Goal: Information Seeking & Learning: Compare options

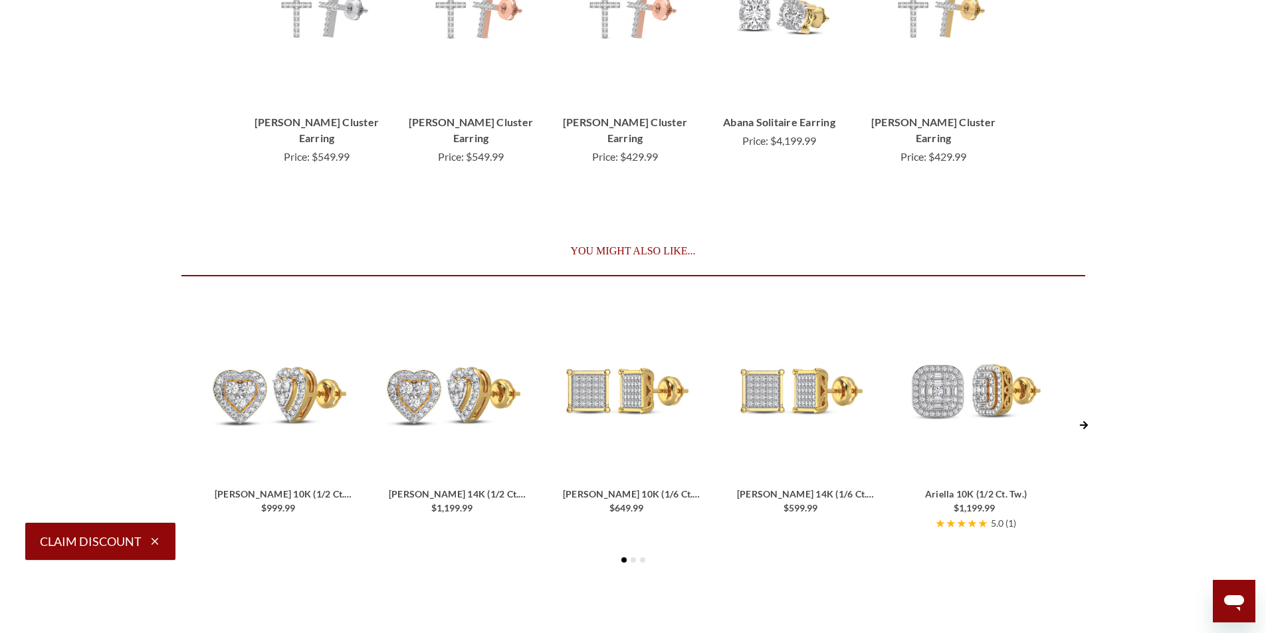
scroll to position [2725, 0]
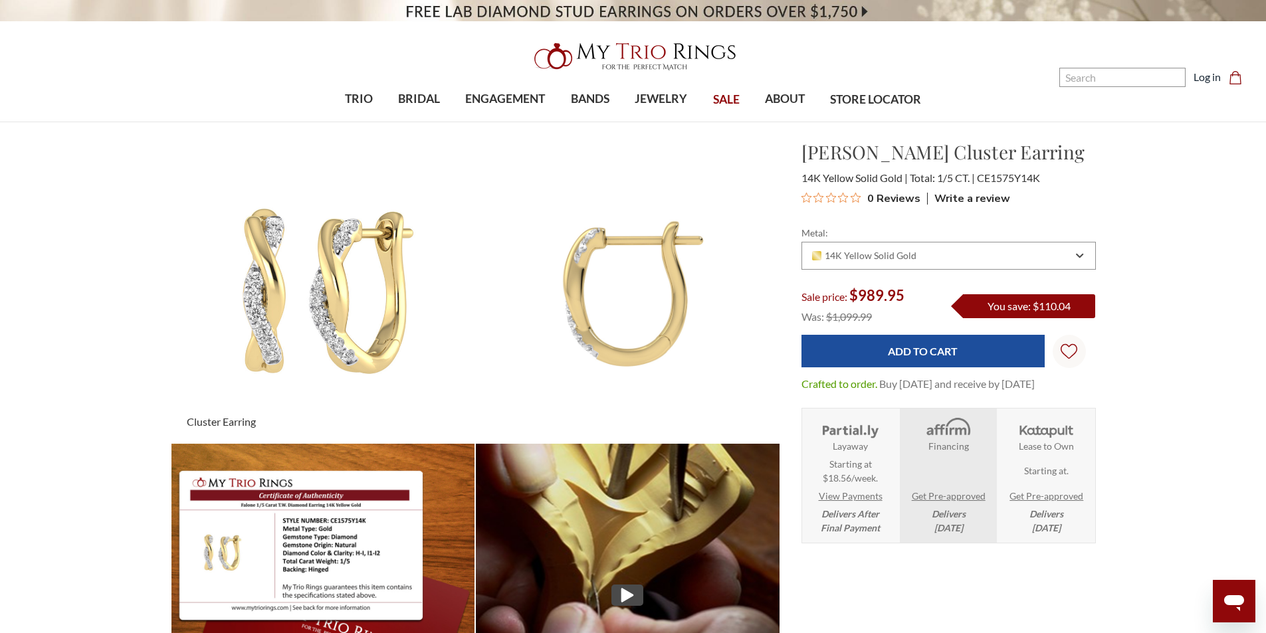
click at [320, 273] on img at bounding box center [323, 291] width 334 height 334
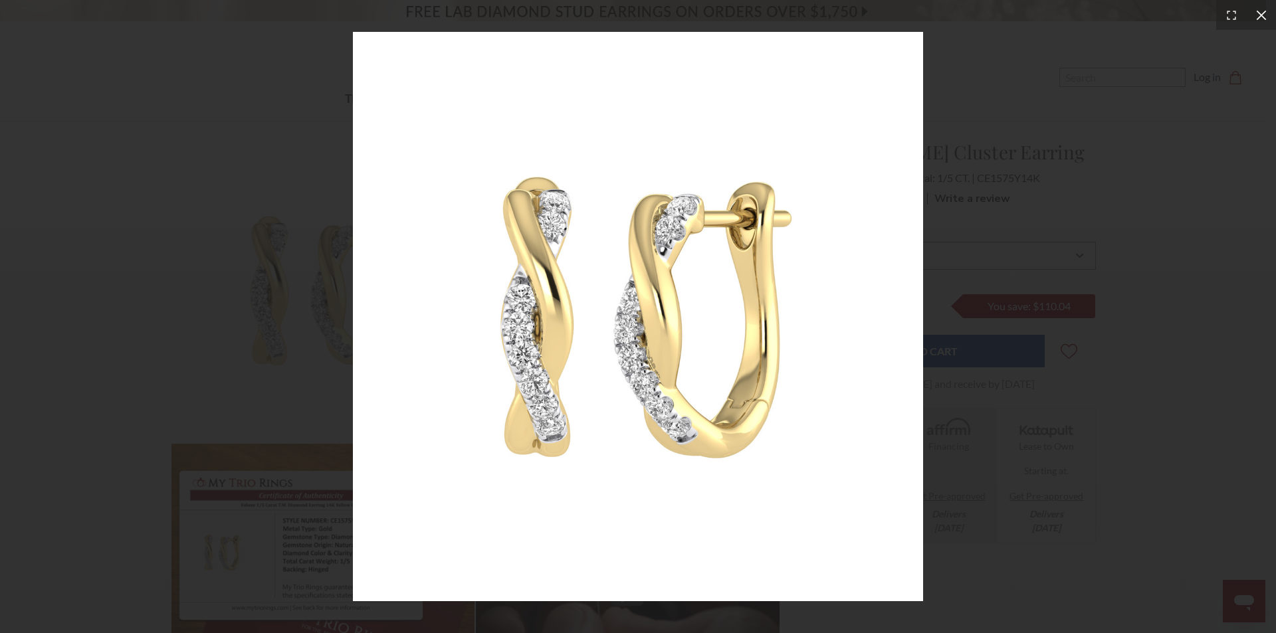
click at [1256, 19] on icon at bounding box center [1261, 15] width 13 height 13
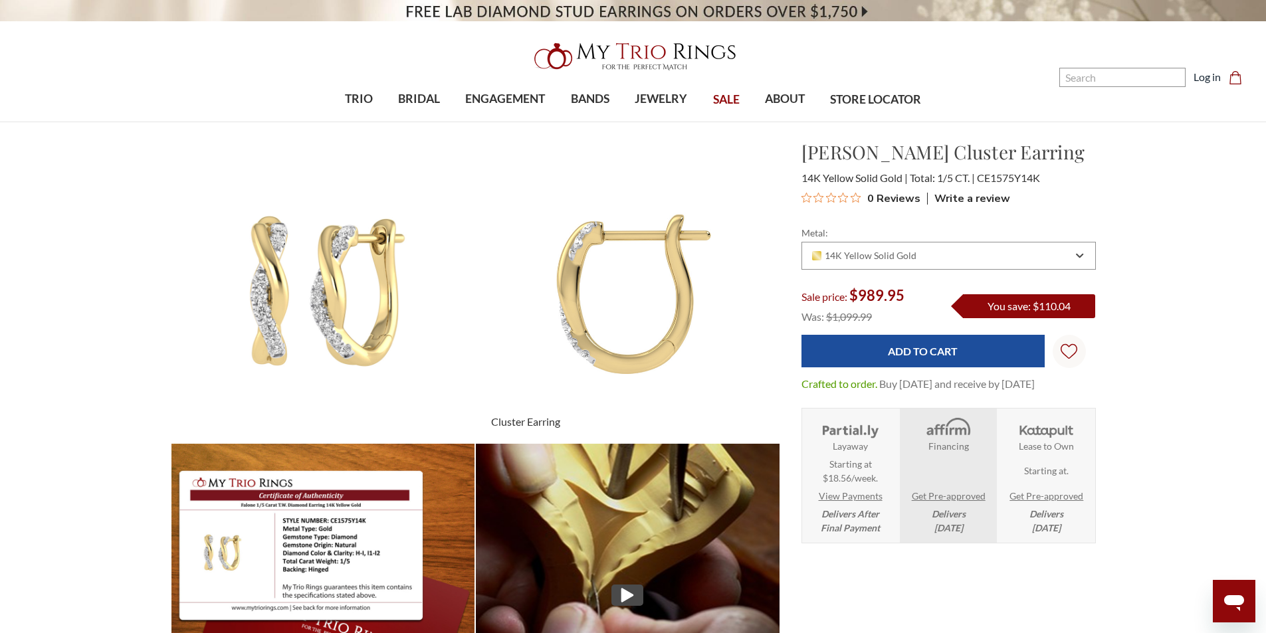
click at [631, 254] on img at bounding box center [628, 291] width 334 height 334
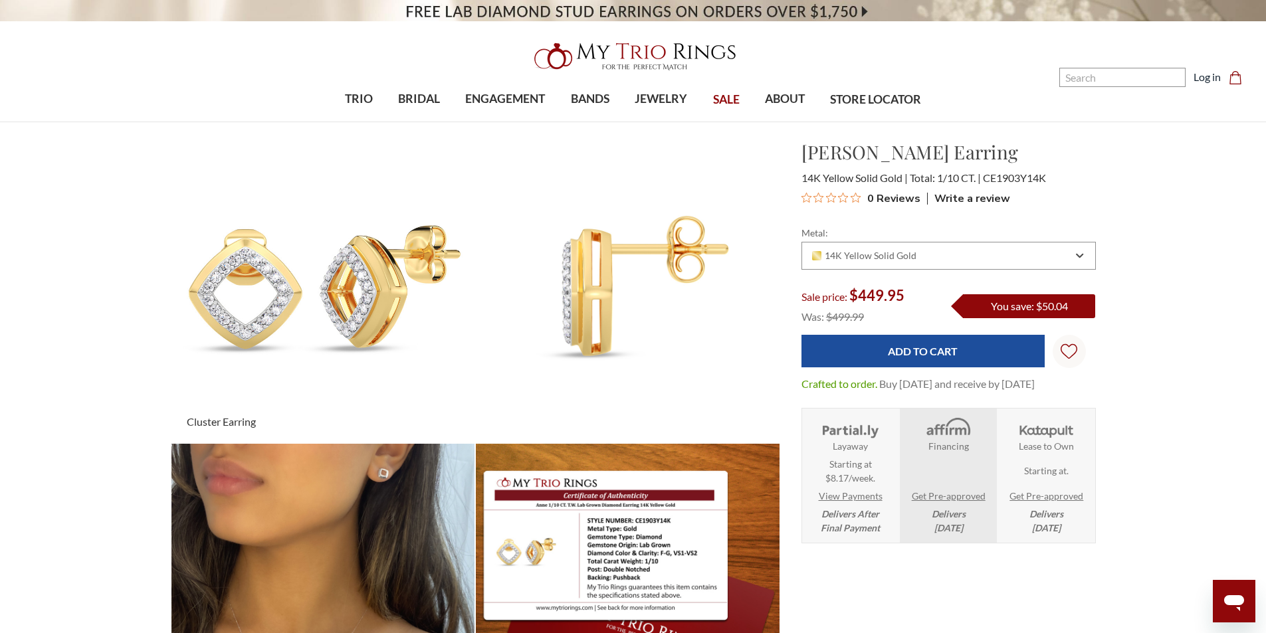
drag, startPoint x: 378, startPoint y: 267, endPoint x: 354, endPoint y: 282, distance: 28.2
click at [354, 282] on img at bounding box center [323, 291] width 334 height 334
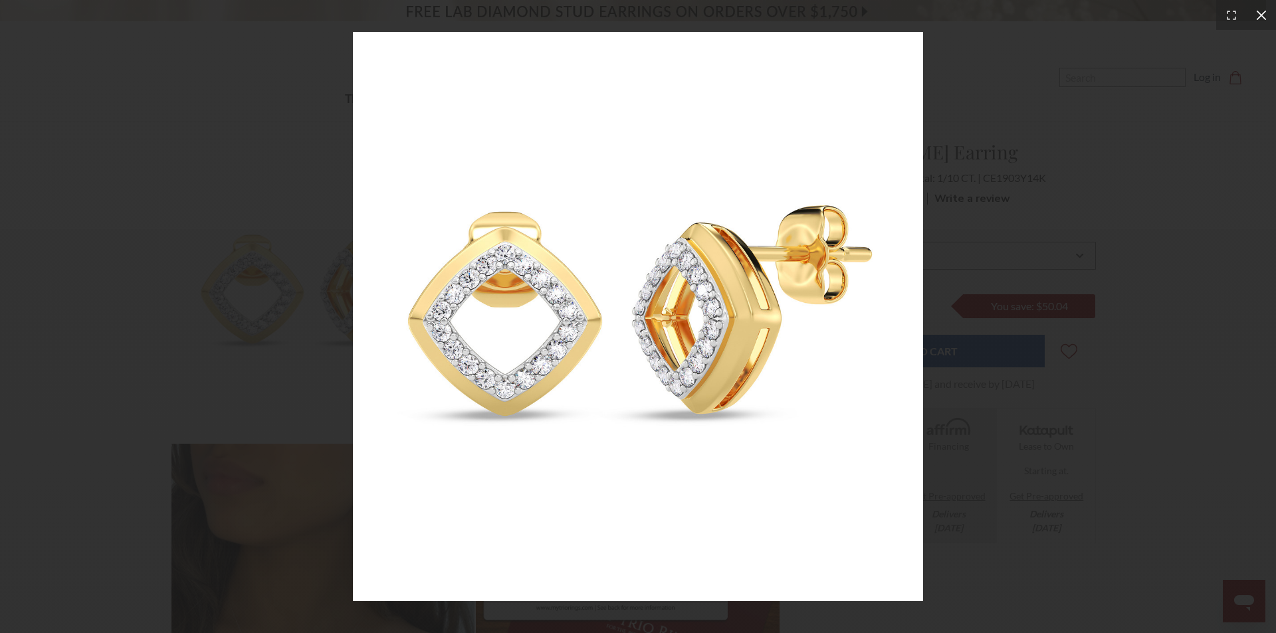
click at [1265, 15] on icon at bounding box center [1261, 15] width 13 height 13
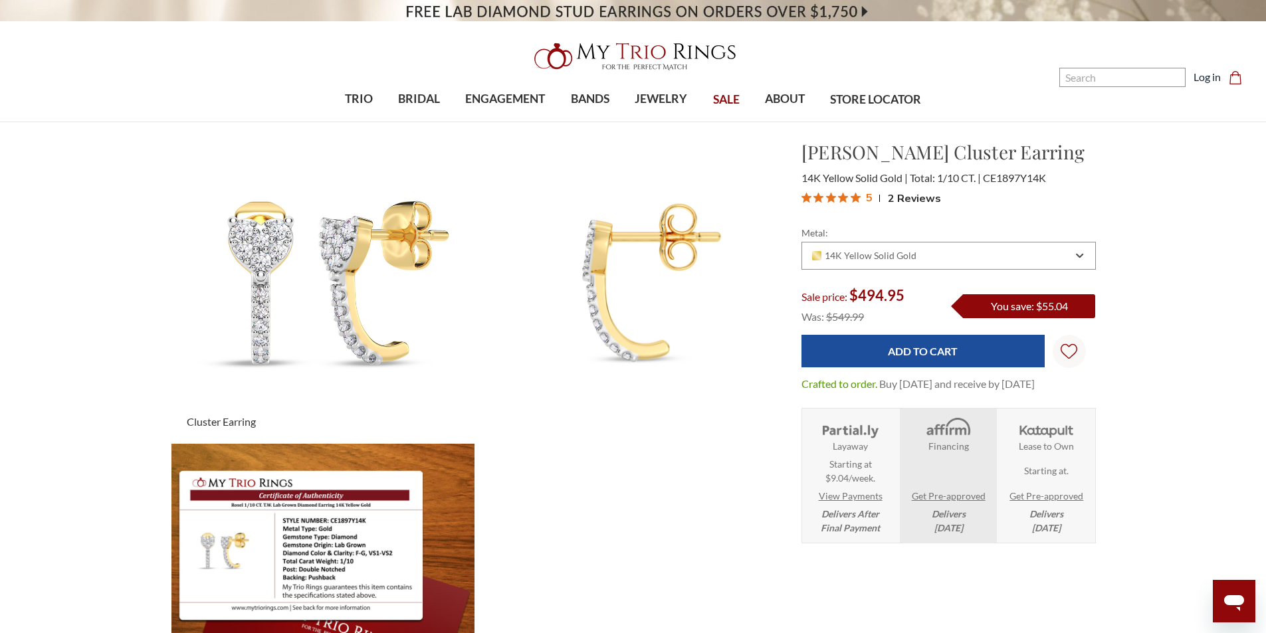
drag, startPoint x: 338, startPoint y: 253, endPoint x: 304, endPoint y: 241, distance: 35.7
click at [304, 241] on img at bounding box center [323, 291] width 334 height 334
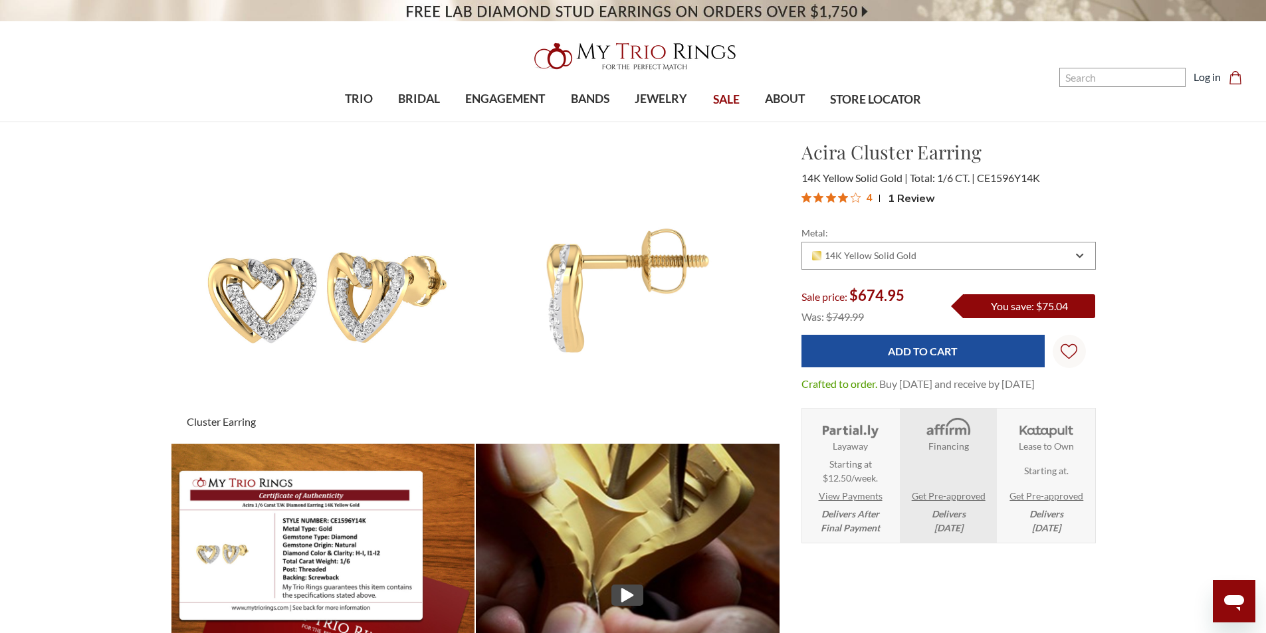
click at [367, 290] on img at bounding box center [323, 291] width 334 height 334
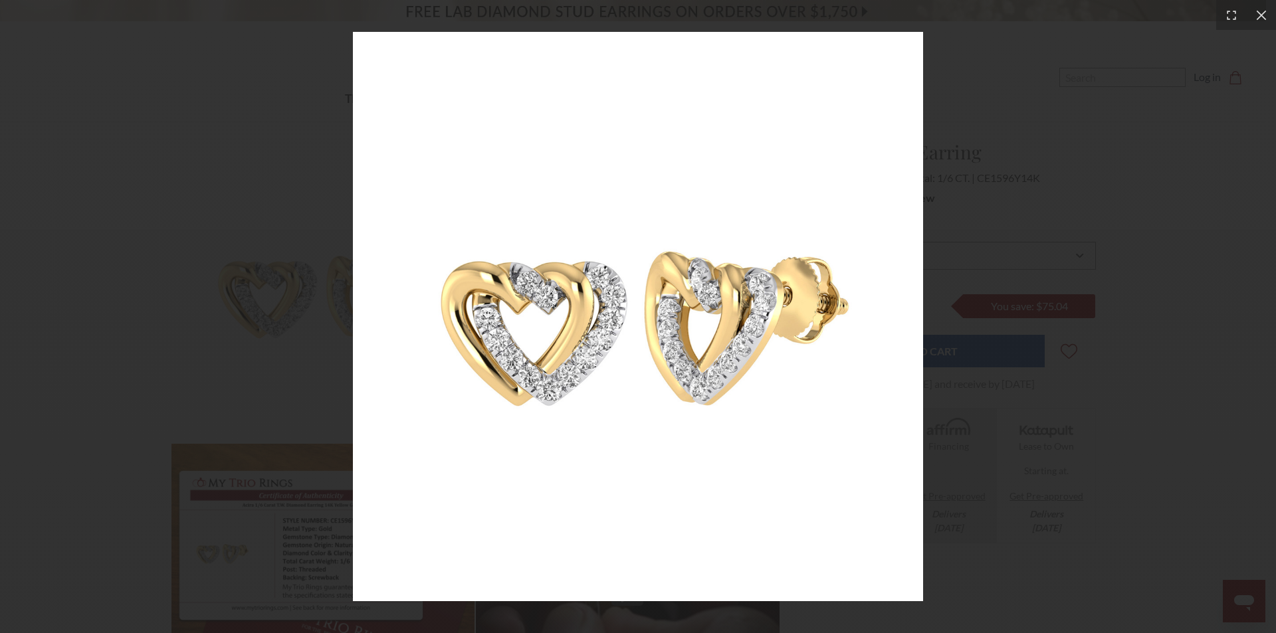
click at [617, 286] on img at bounding box center [638, 317] width 570 height 570
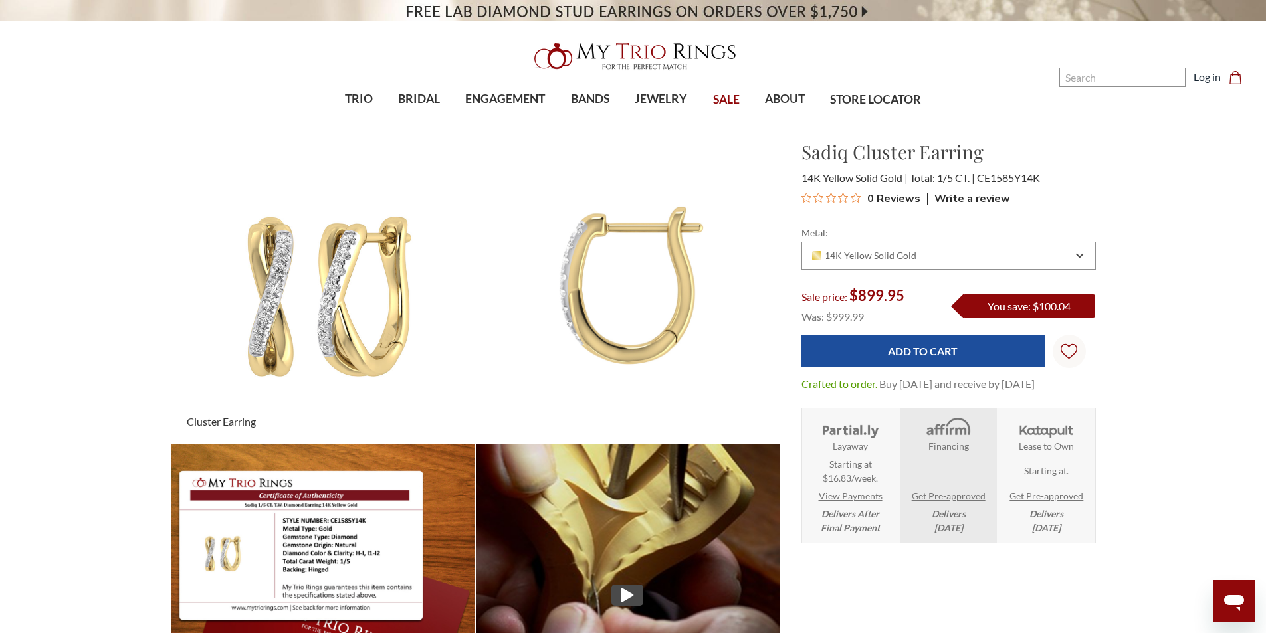
click at [334, 264] on img at bounding box center [323, 291] width 334 height 334
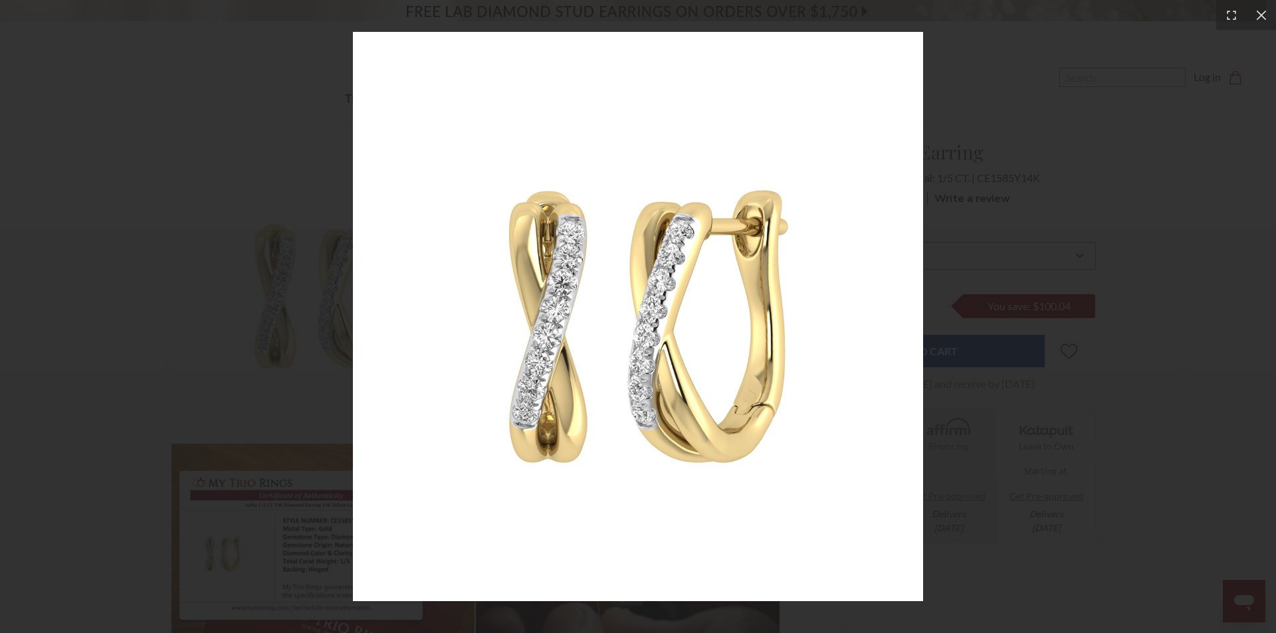
click at [623, 233] on img at bounding box center [638, 317] width 570 height 570
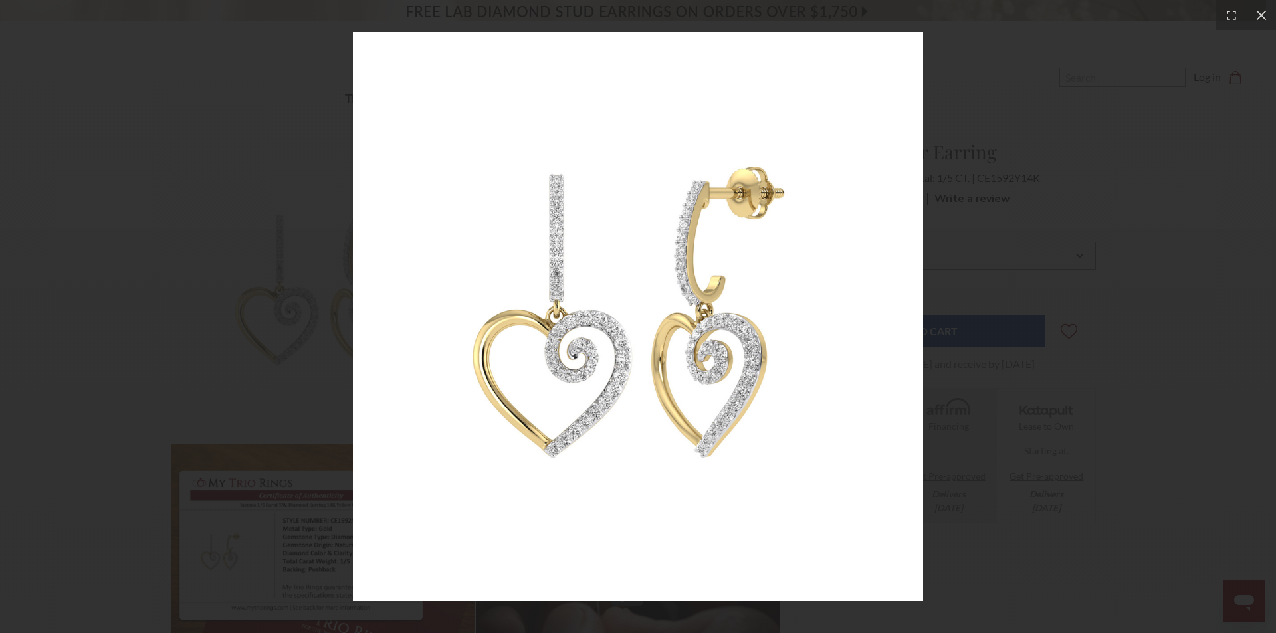
click at [607, 123] on img at bounding box center [638, 317] width 570 height 570
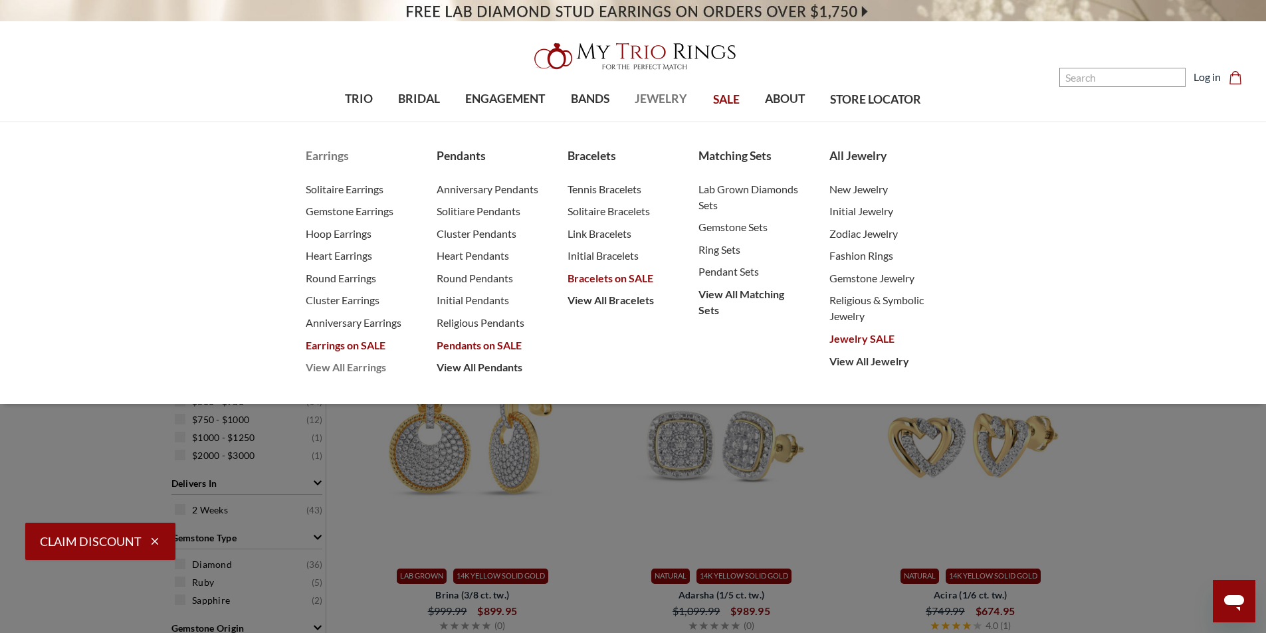
click at [338, 370] on span "View All Earrings" at bounding box center [358, 368] width 104 height 16
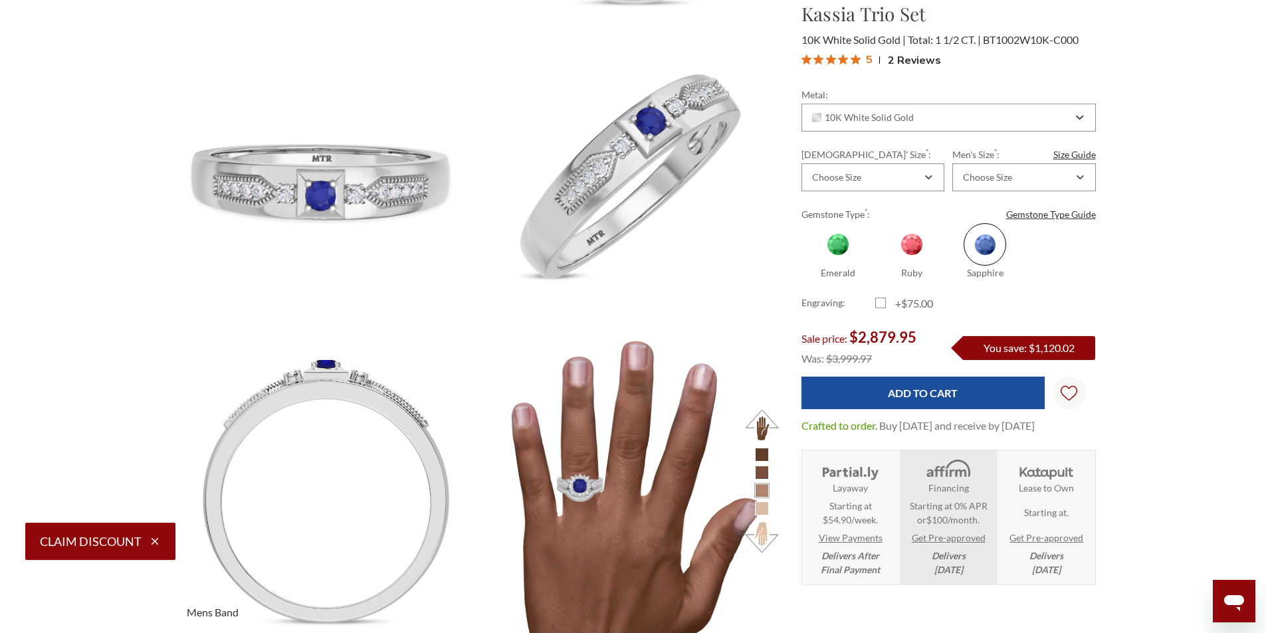
scroll to position [1329, 0]
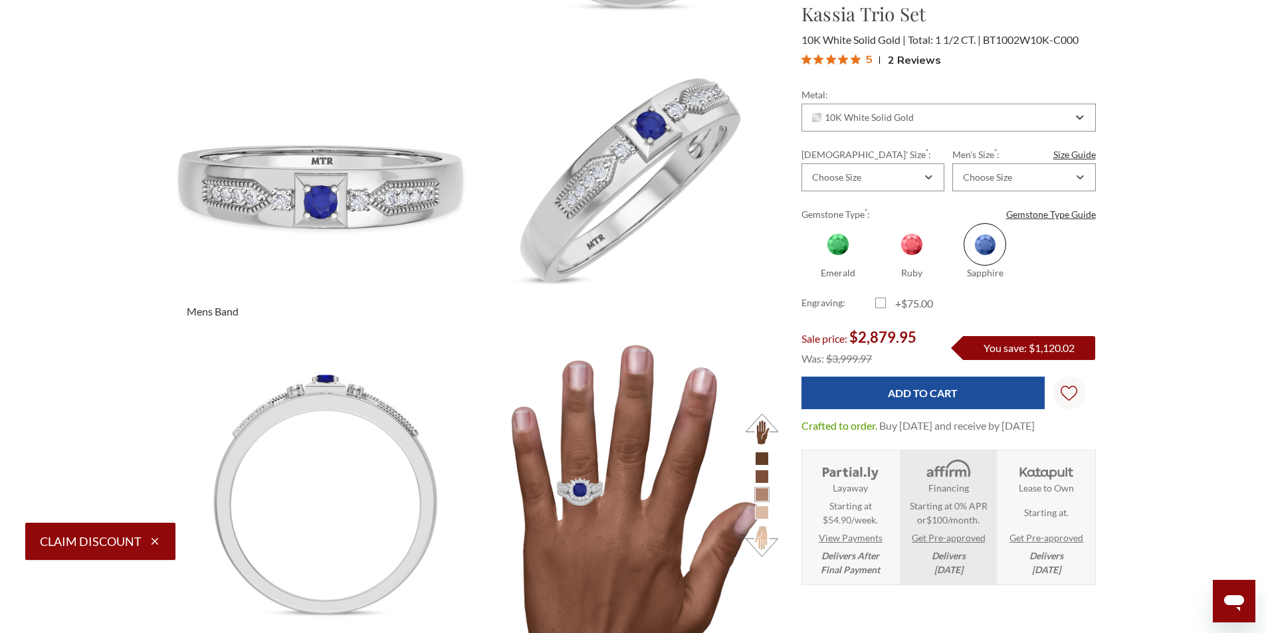
click at [342, 196] on img at bounding box center [323, 181] width 334 height 334
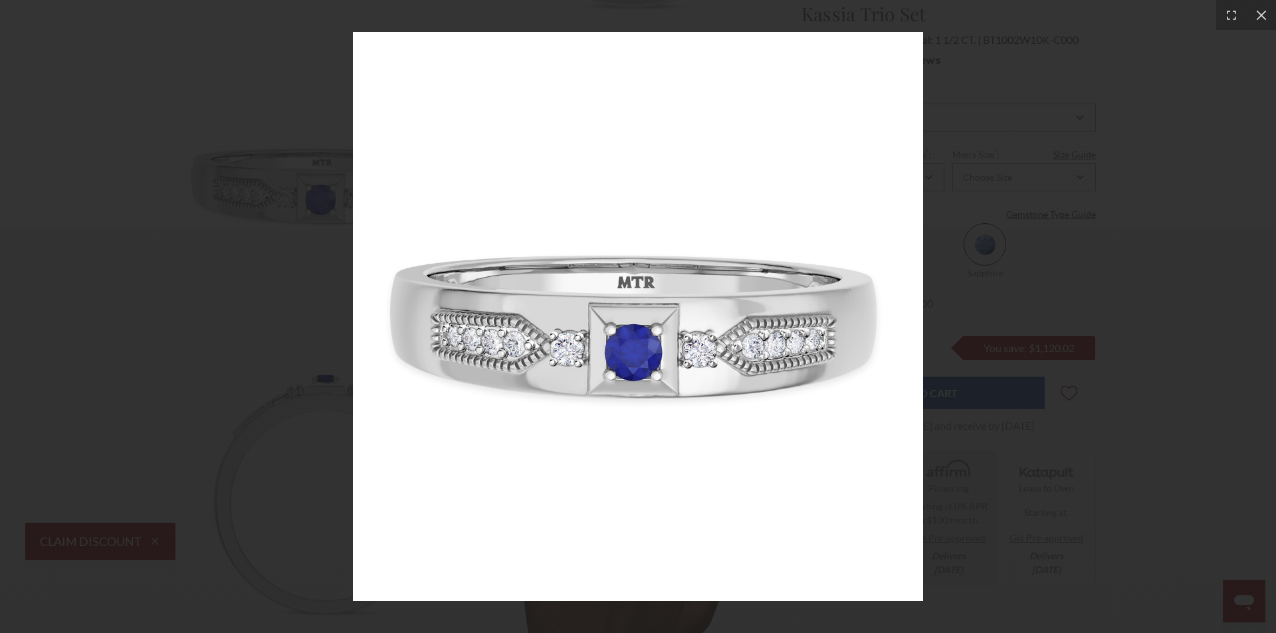
click at [608, 275] on img at bounding box center [638, 317] width 570 height 570
click at [1265, 16] on icon at bounding box center [1261, 15] width 13 height 13
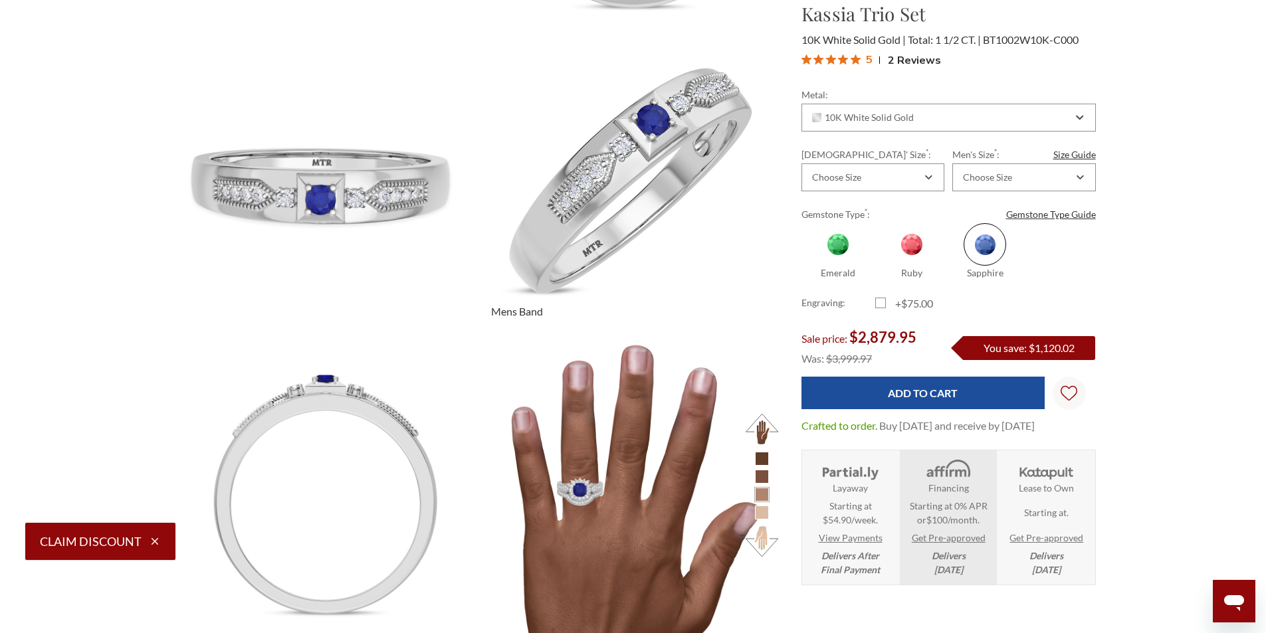
click at [675, 146] on img at bounding box center [628, 181] width 334 height 334
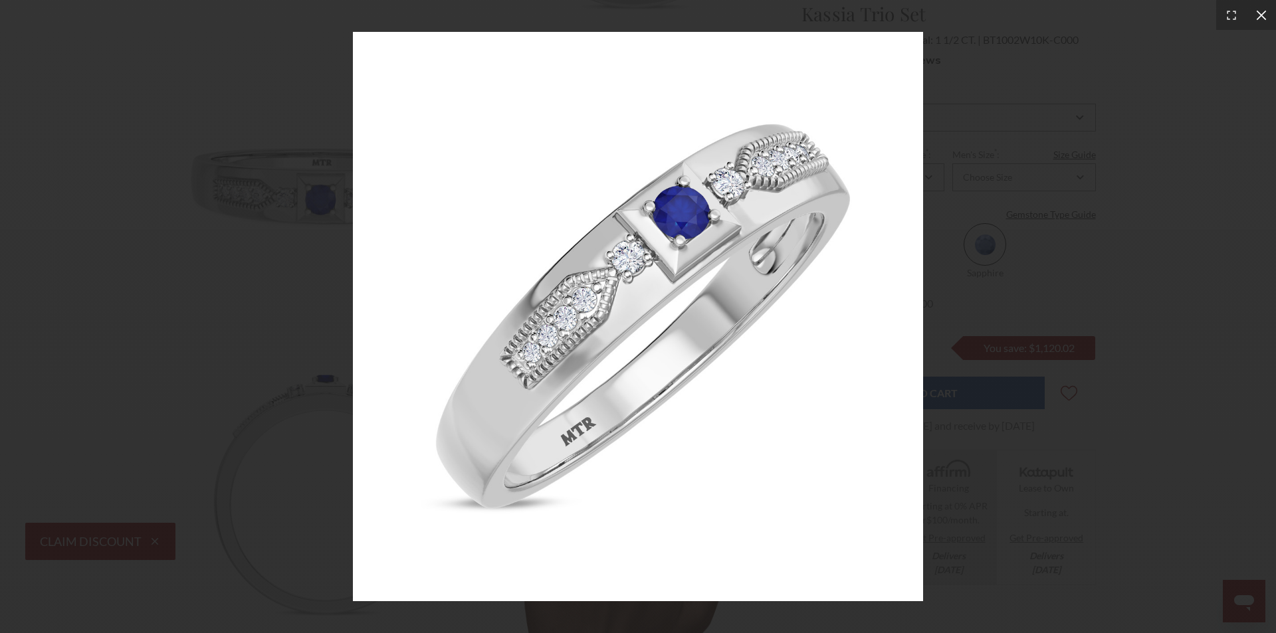
click at [1264, 22] on div at bounding box center [1261, 15] width 30 height 30
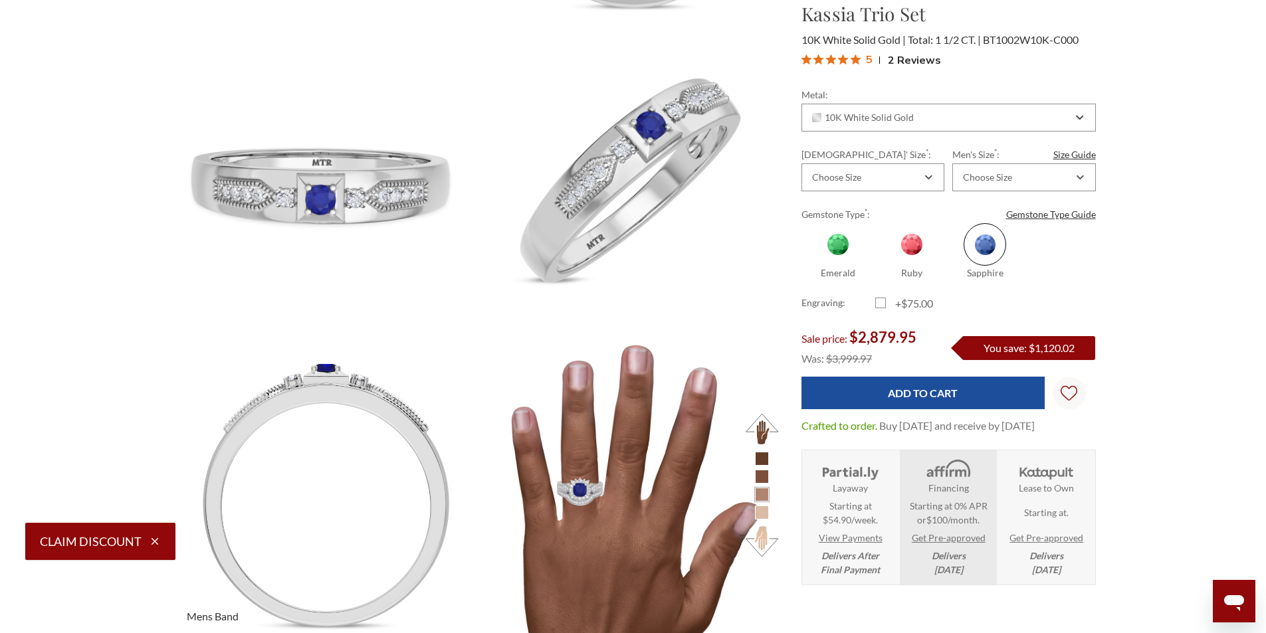
click at [376, 443] on img at bounding box center [323, 485] width 334 height 334
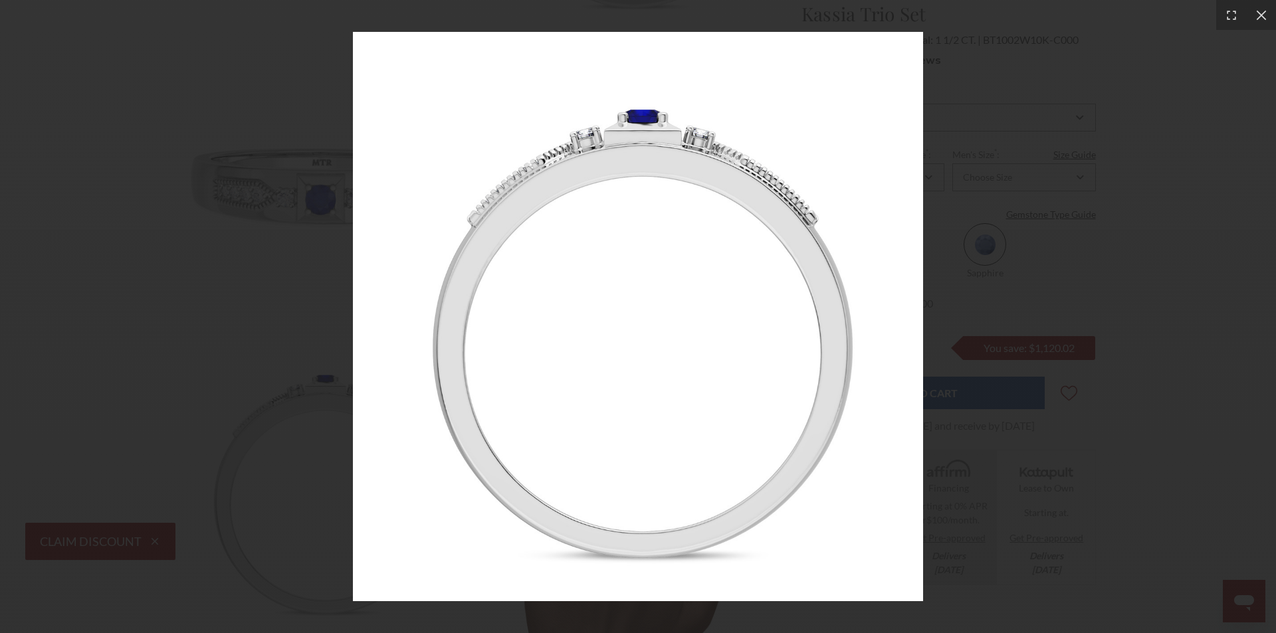
drag, startPoint x: 1259, startPoint y: 15, endPoint x: 1161, endPoint y: 46, distance: 103.2
click at [1259, 15] on icon at bounding box center [1261, 15] width 13 height 13
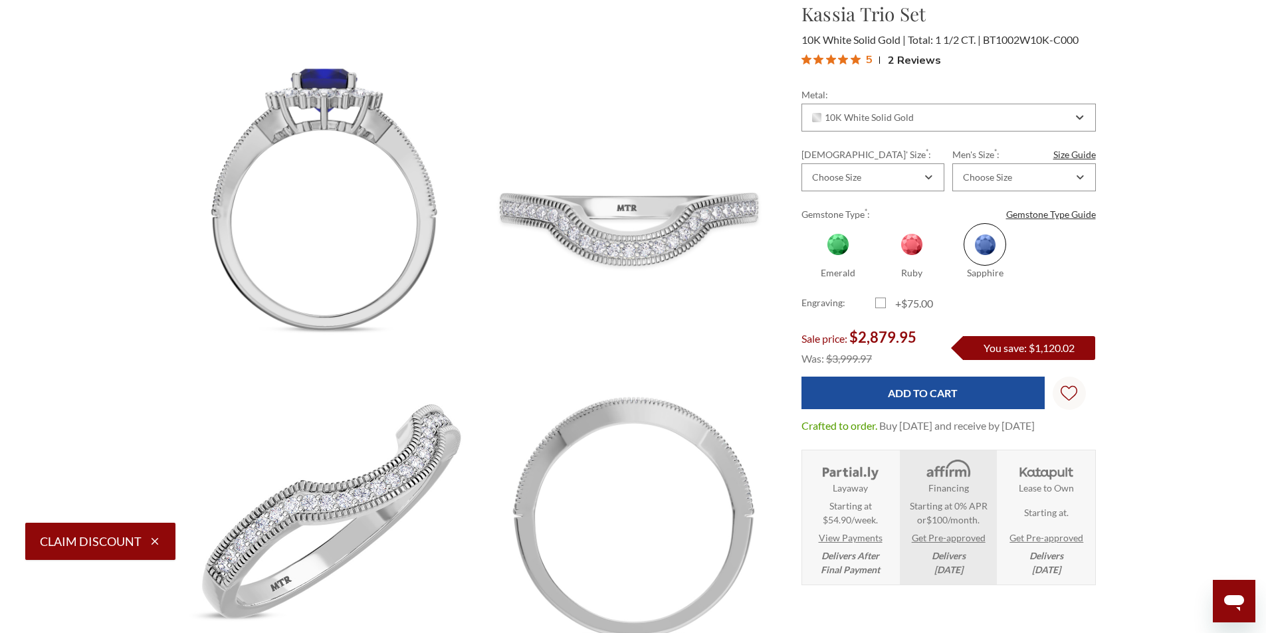
scroll to position [665, 0]
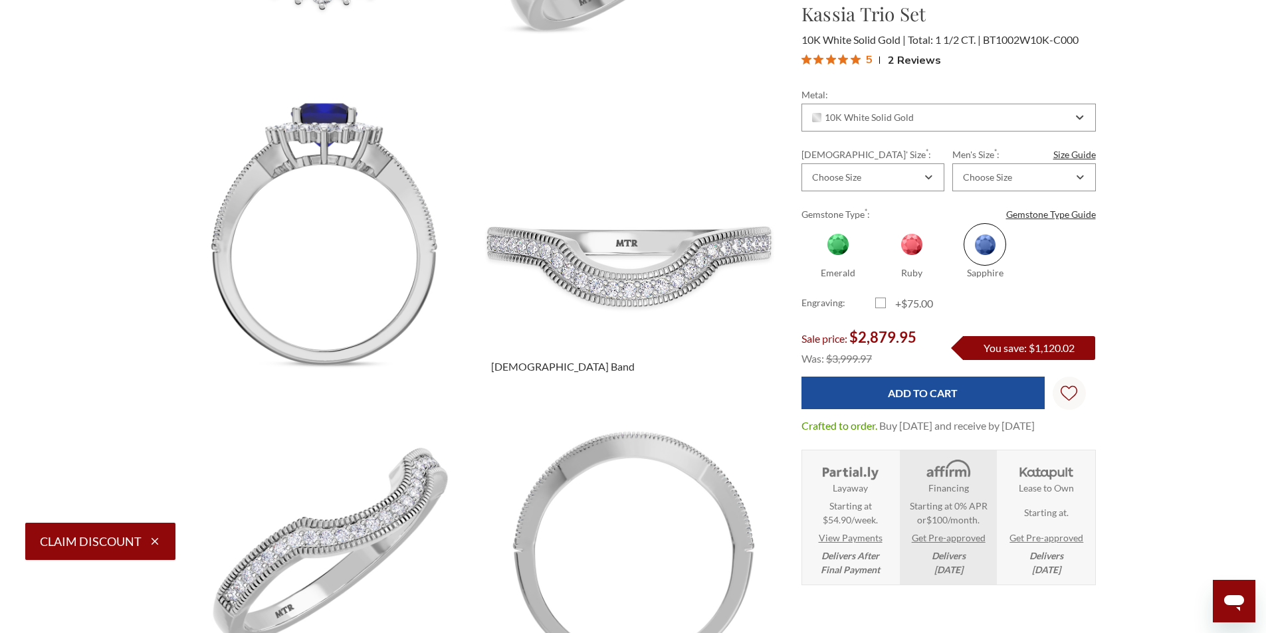
click at [626, 261] on img at bounding box center [628, 235] width 334 height 334
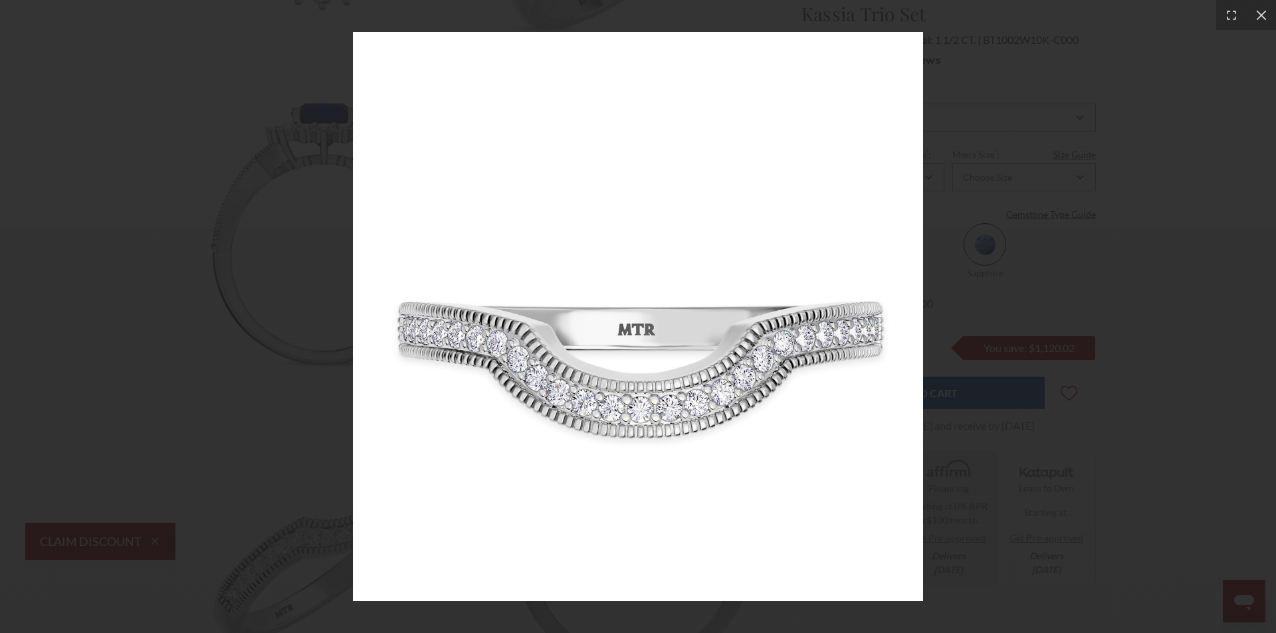
click at [647, 280] on img at bounding box center [638, 317] width 570 height 570
click at [1262, 19] on icon at bounding box center [1261, 15] width 13 height 13
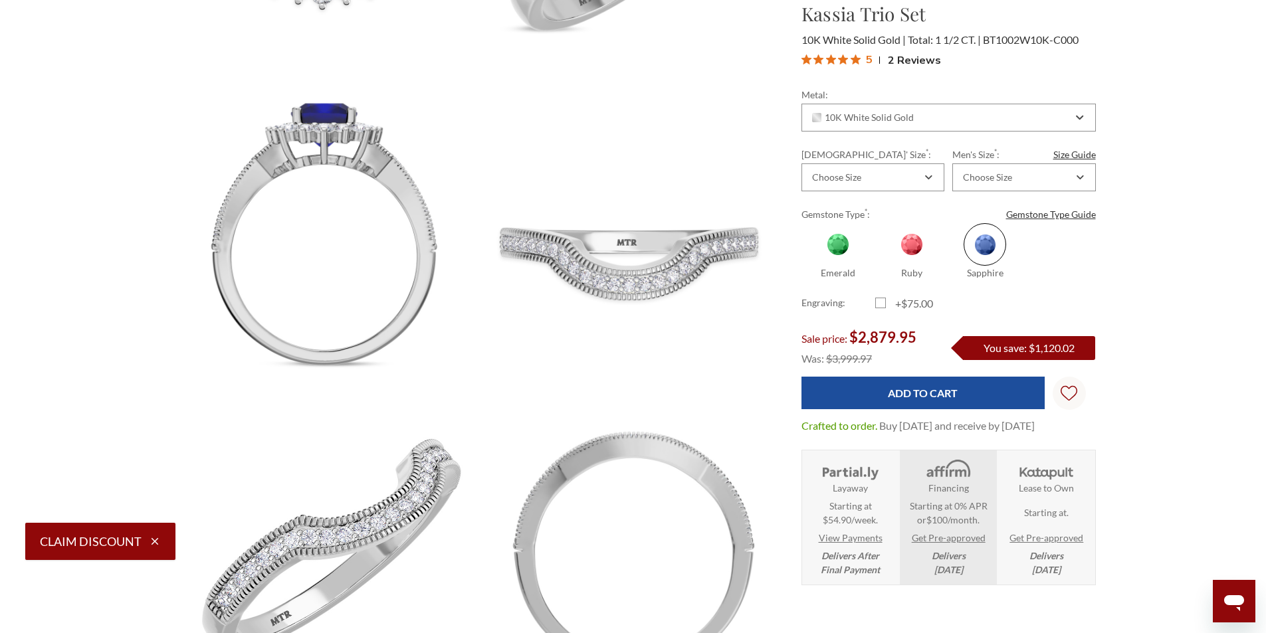
click at [419, 467] on img at bounding box center [323, 541] width 334 height 334
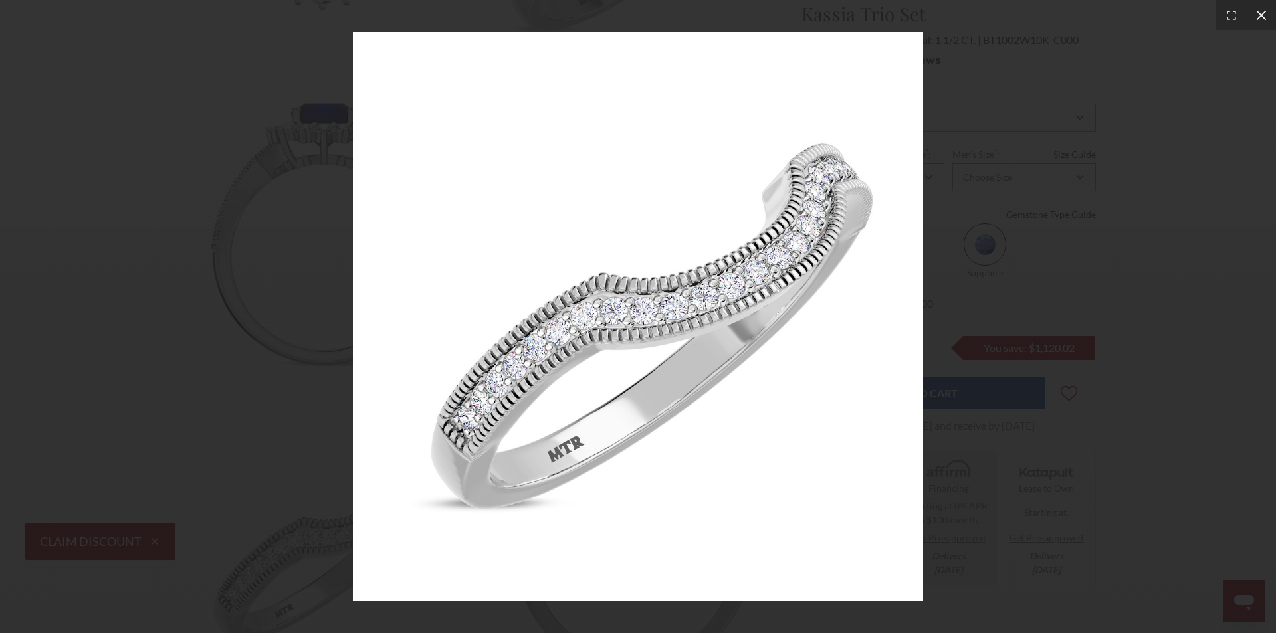
click at [1256, 9] on icon at bounding box center [1261, 15] width 13 height 13
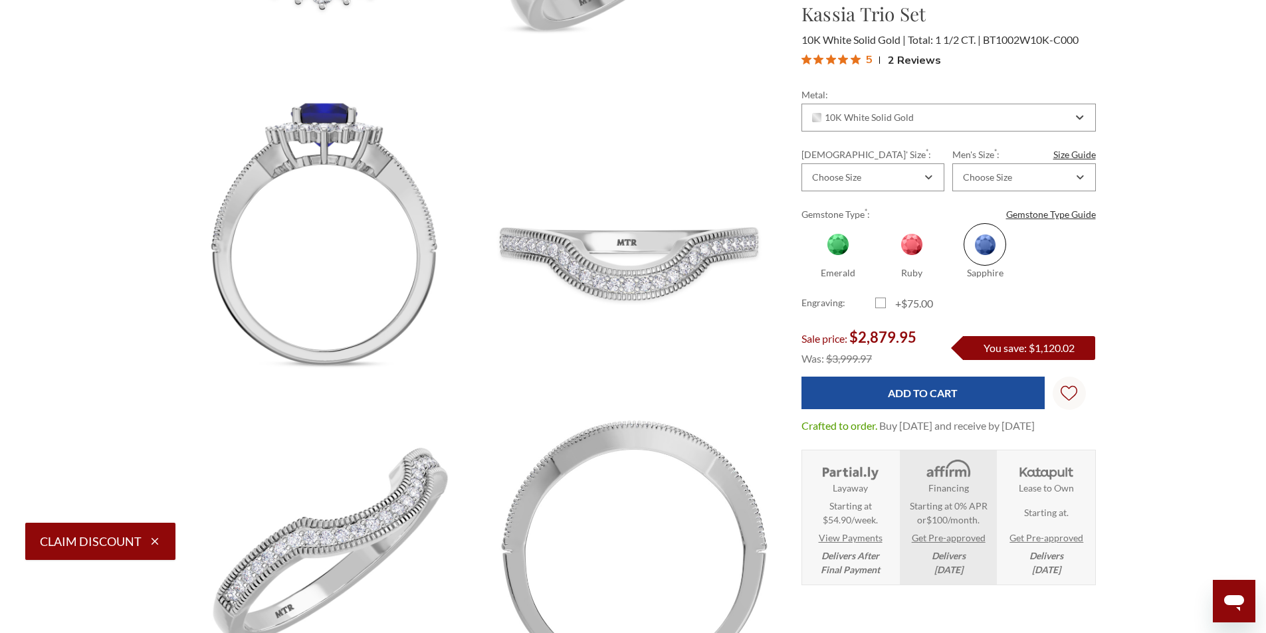
click at [586, 457] on img at bounding box center [628, 541] width 334 height 334
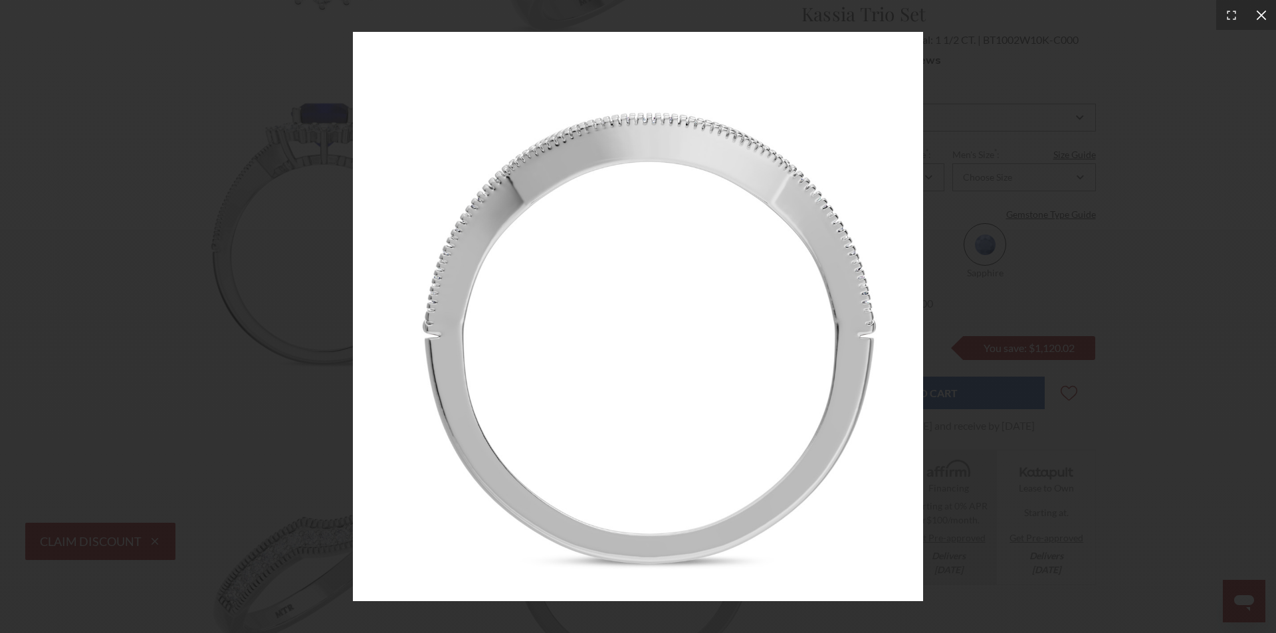
click at [1258, 15] on icon at bounding box center [1261, 15] width 13 height 13
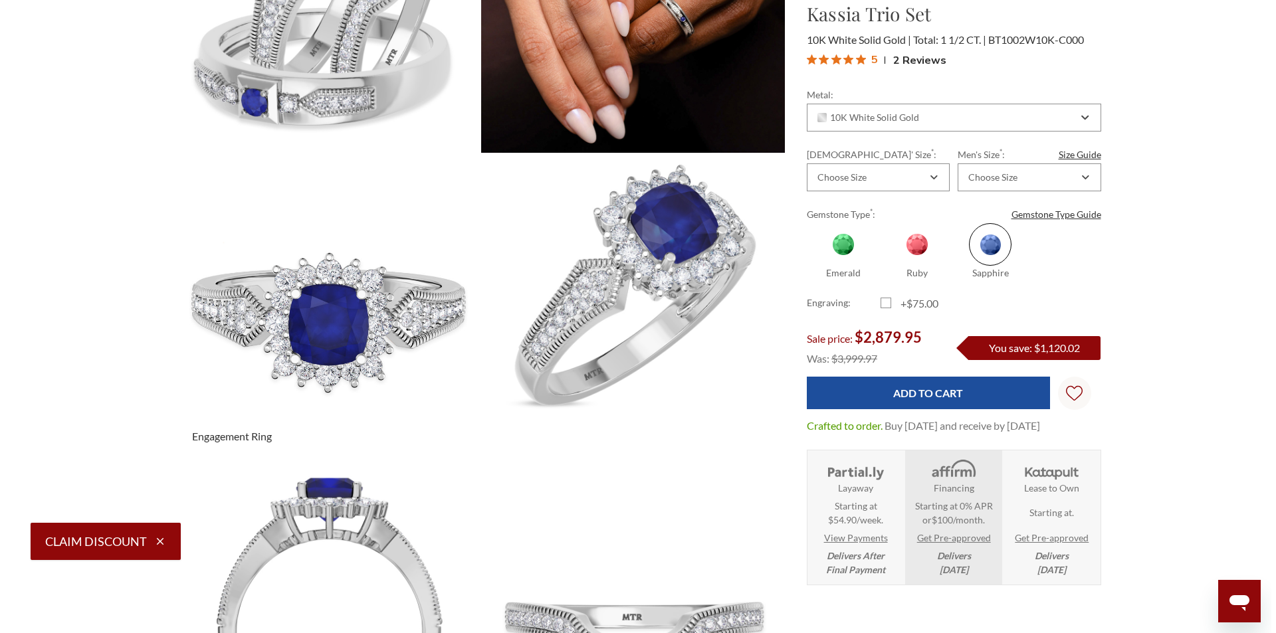
scroll to position [266, 0]
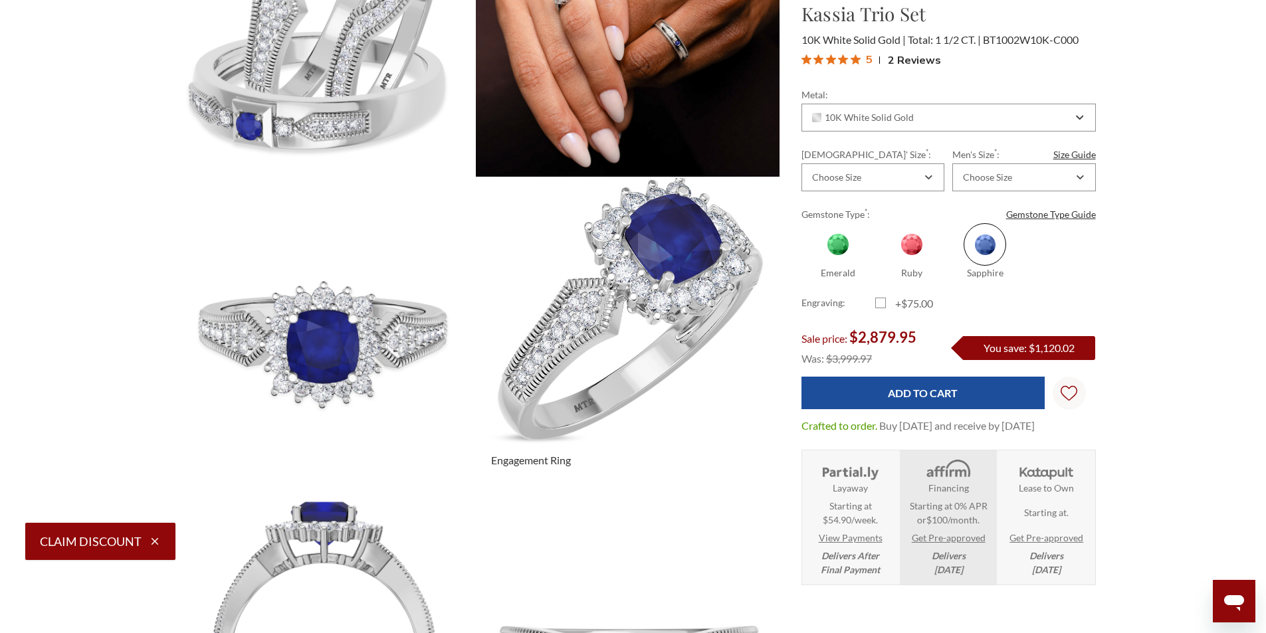
click at [602, 313] on img at bounding box center [628, 330] width 334 height 334
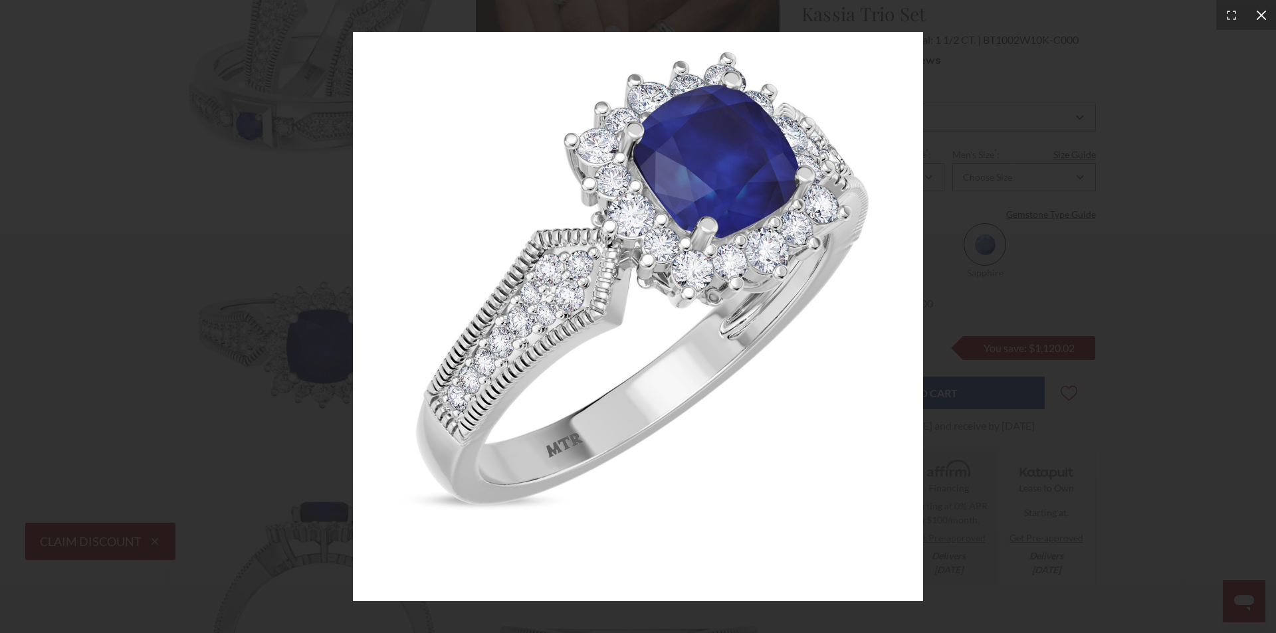
click at [1256, 15] on icon at bounding box center [1261, 15] width 13 height 13
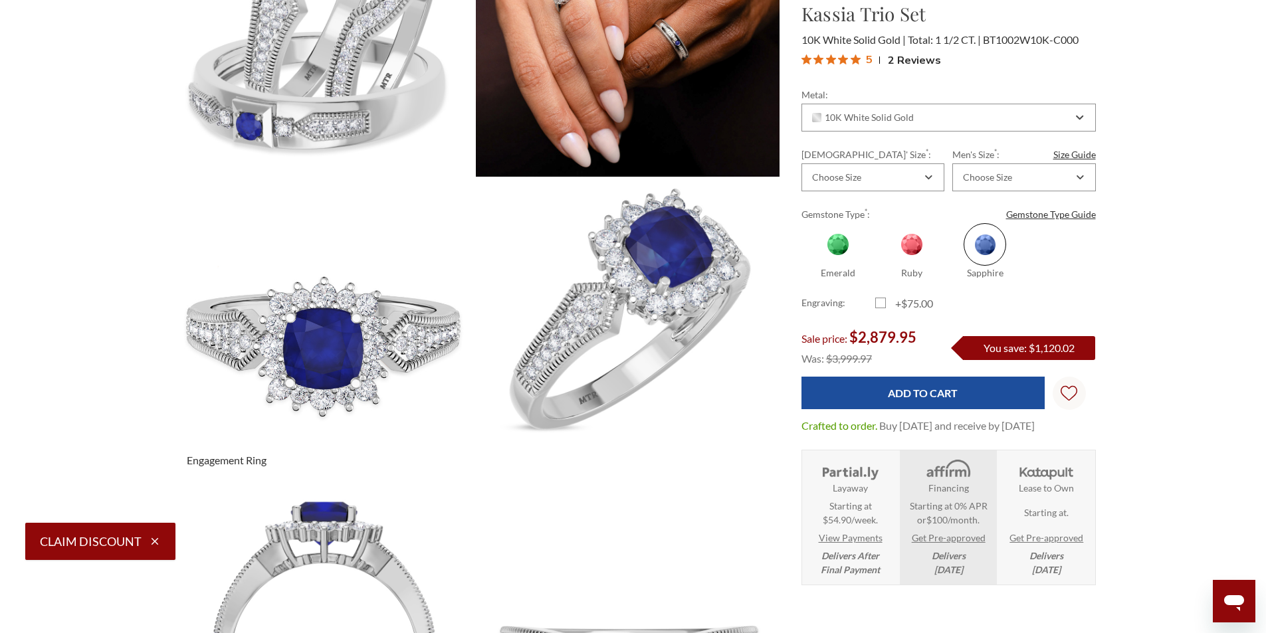
click at [423, 311] on img at bounding box center [323, 330] width 334 height 334
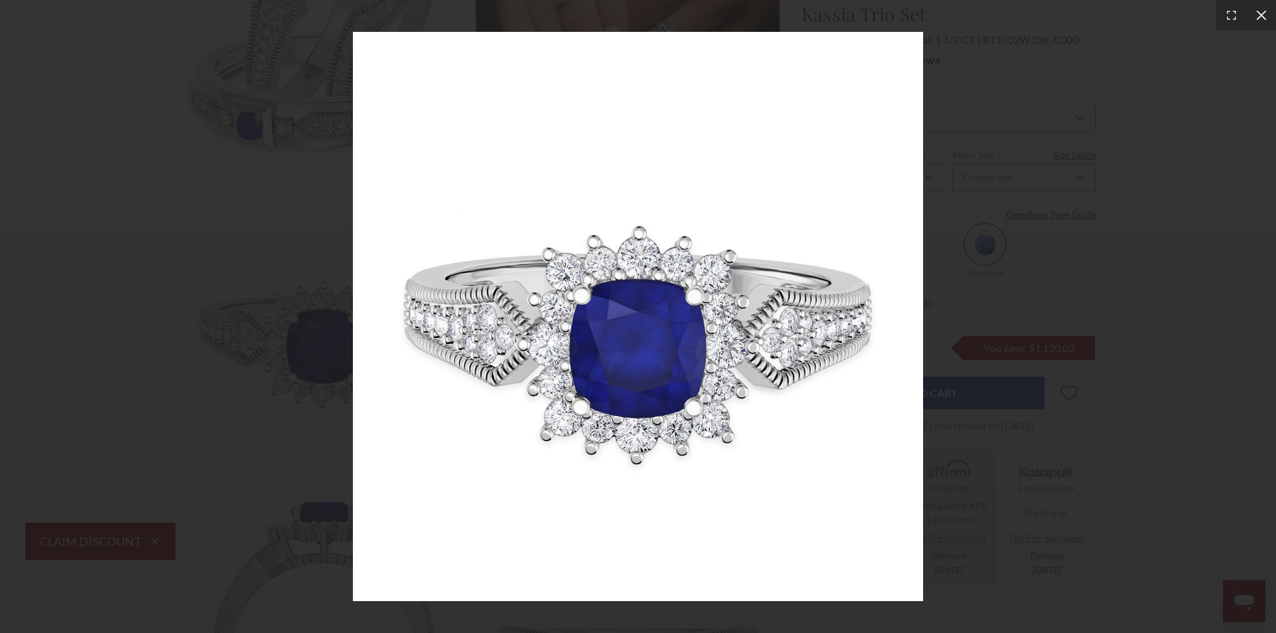
click at [1266, 16] on icon at bounding box center [1261, 15] width 13 height 13
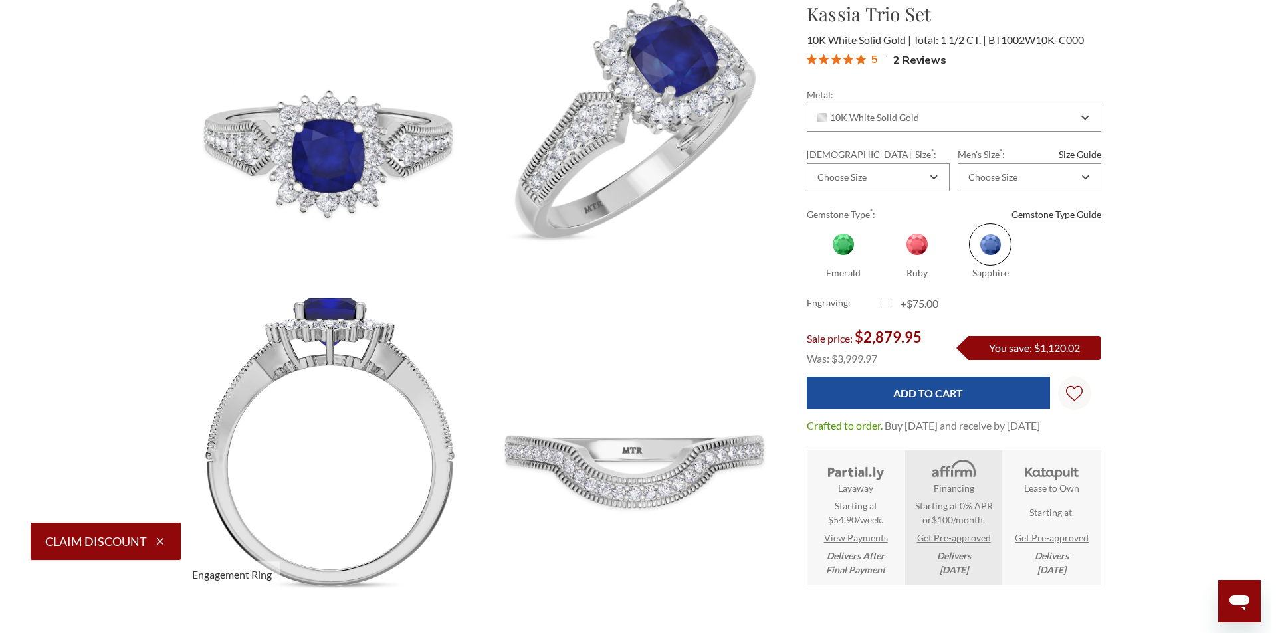
scroll to position [465, 0]
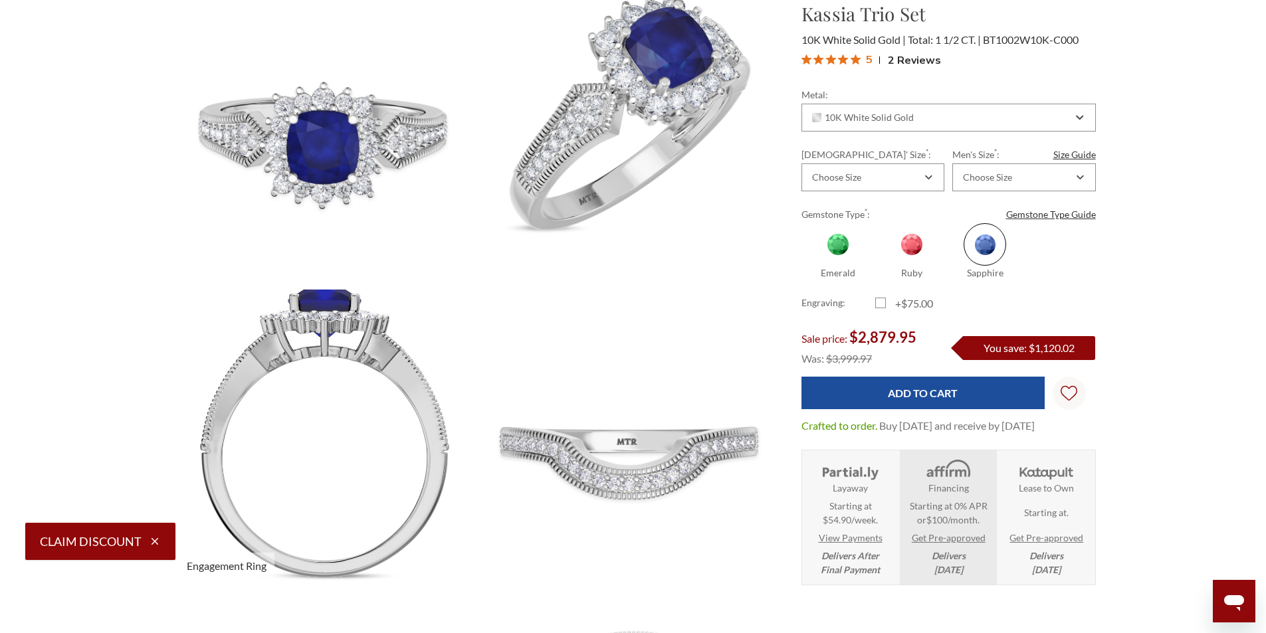
click at [311, 354] on img at bounding box center [323, 435] width 334 height 334
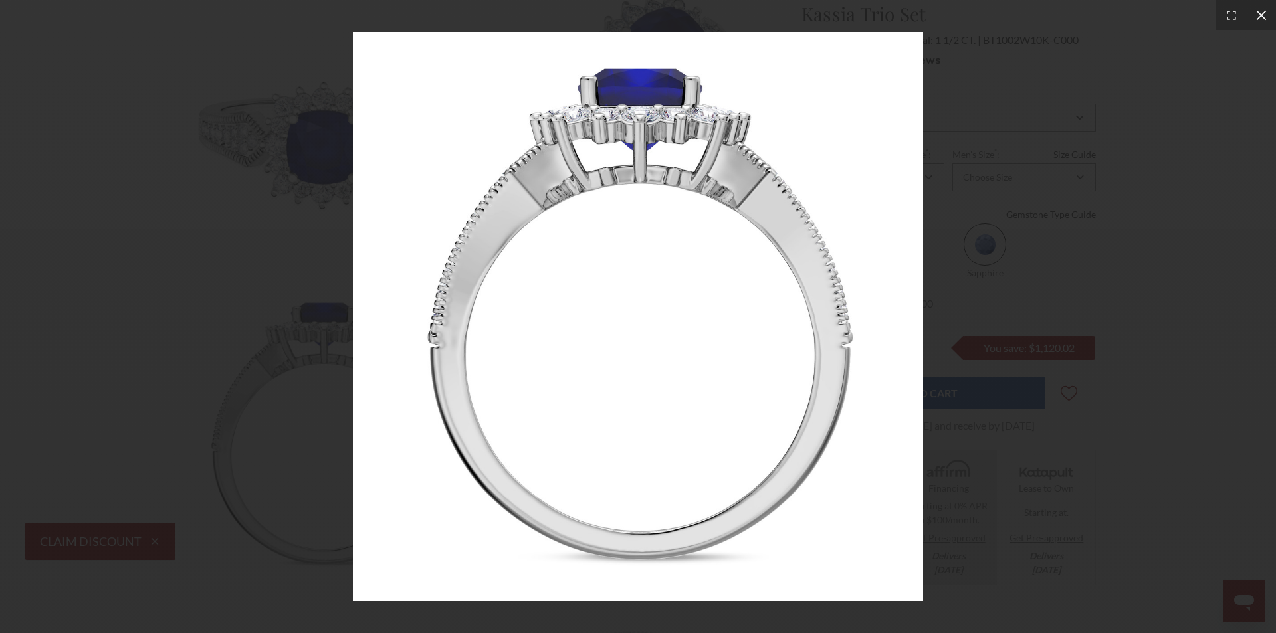
click at [1260, 17] on icon at bounding box center [1261, 15] width 10 height 10
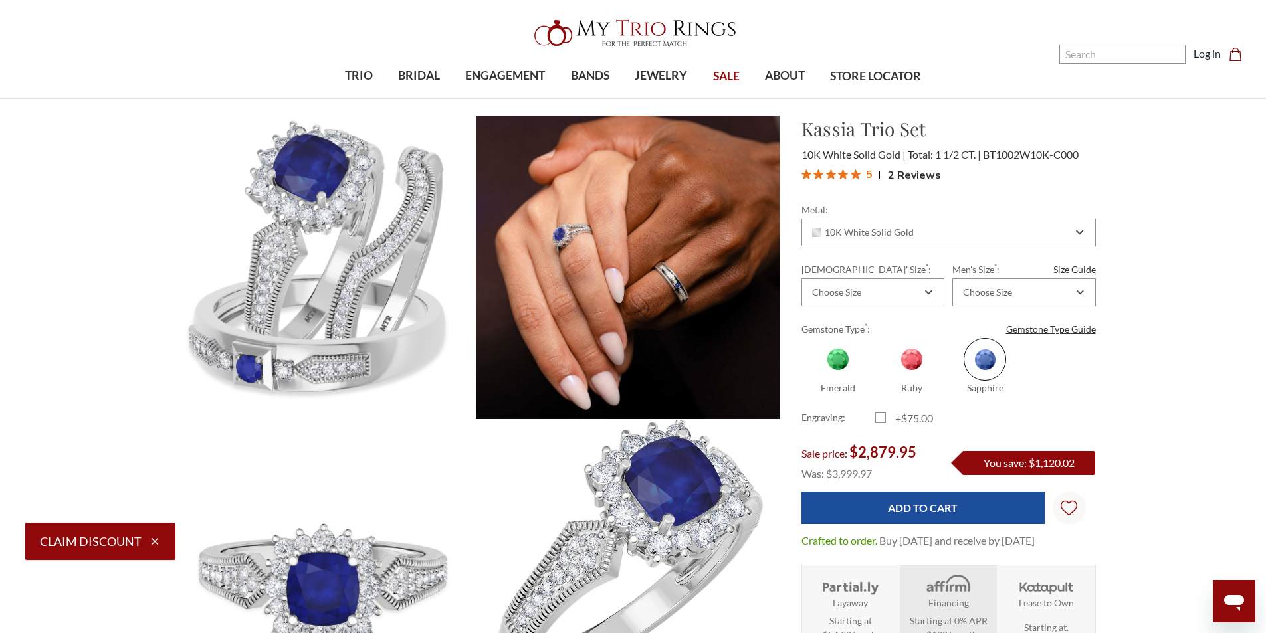
scroll to position [0, 0]
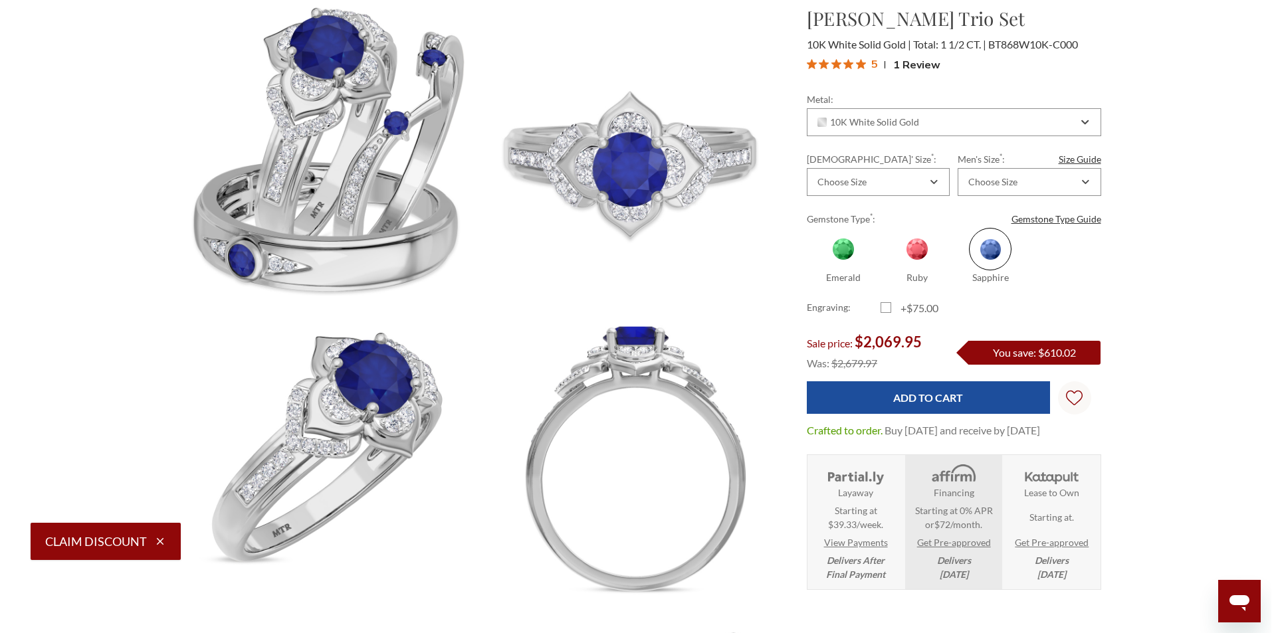
scroll to position [133, 0]
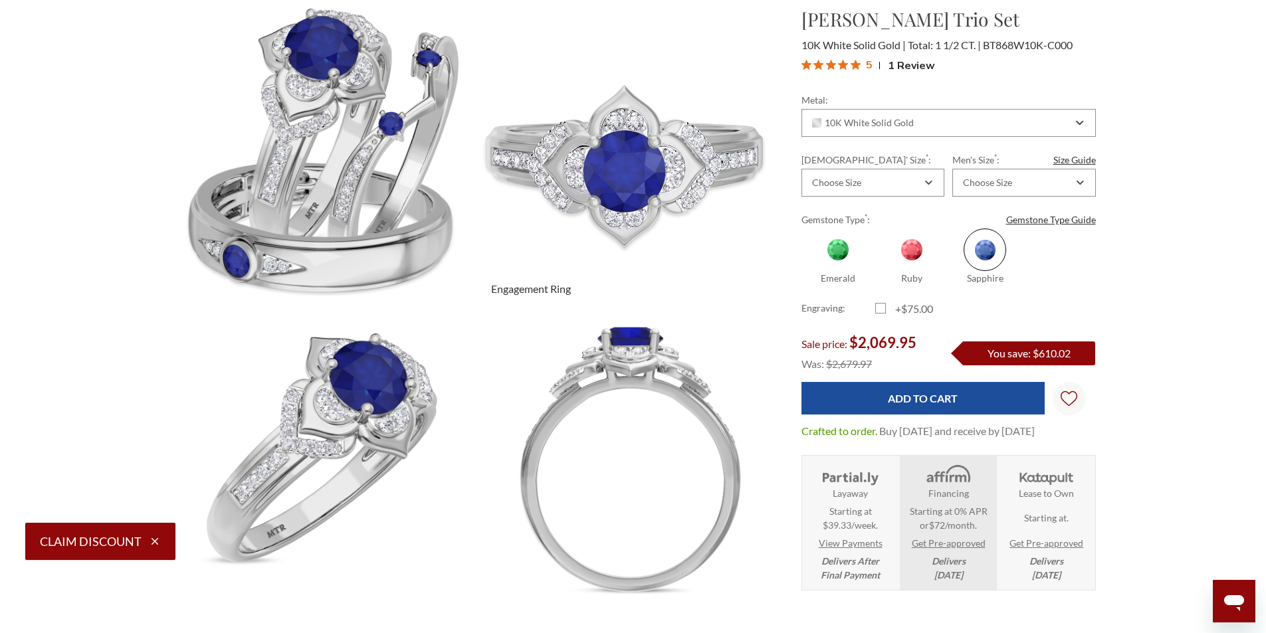
click at [643, 168] on img at bounding box center [628, 158] width 334 height 334
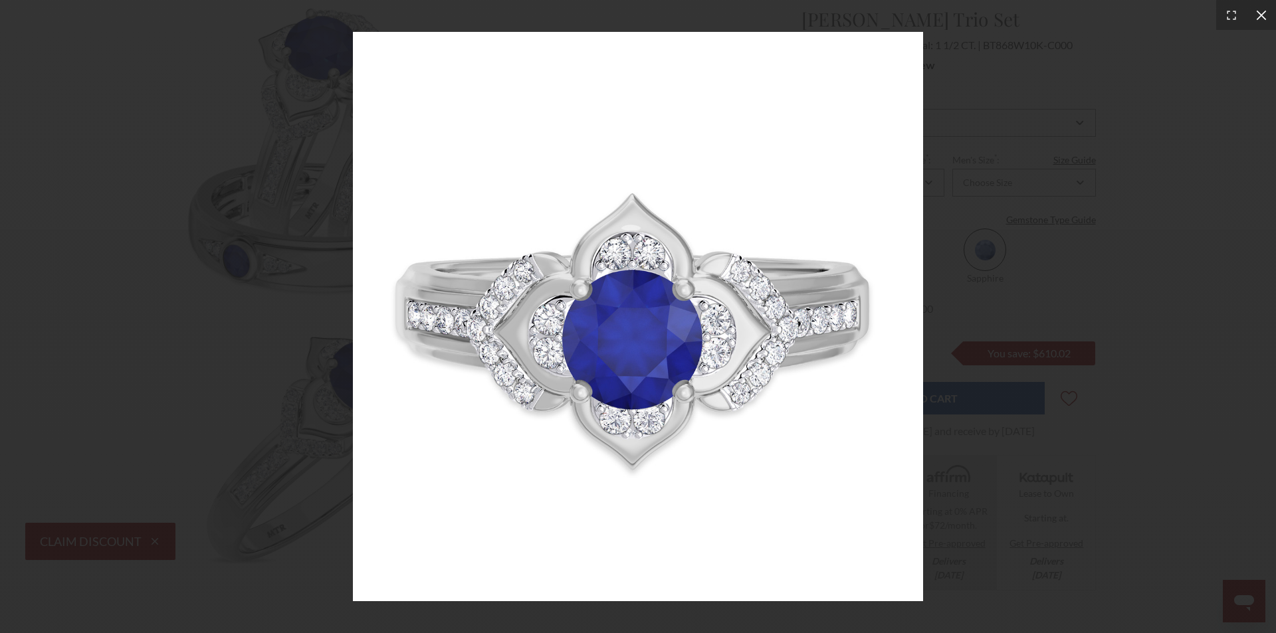
click at [1262, 14] on icon at bounding box center [1261, 15] width 10 height 10
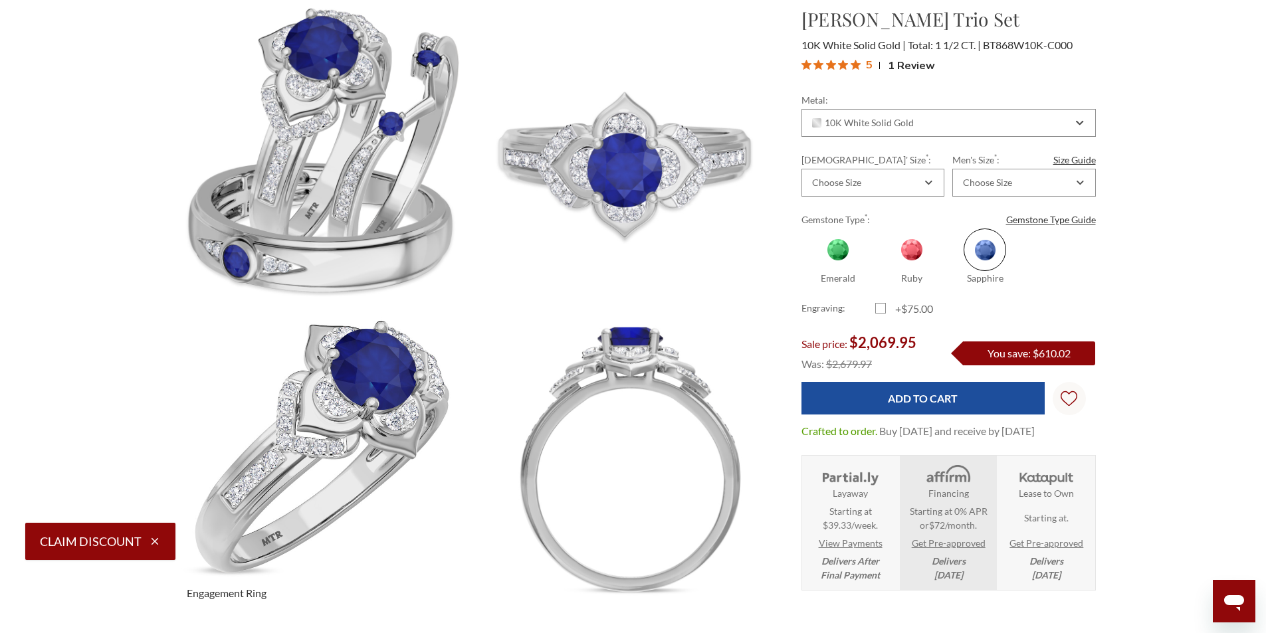
click at [313, 403] on img at bounding box center [323, 463] width 334 height 334
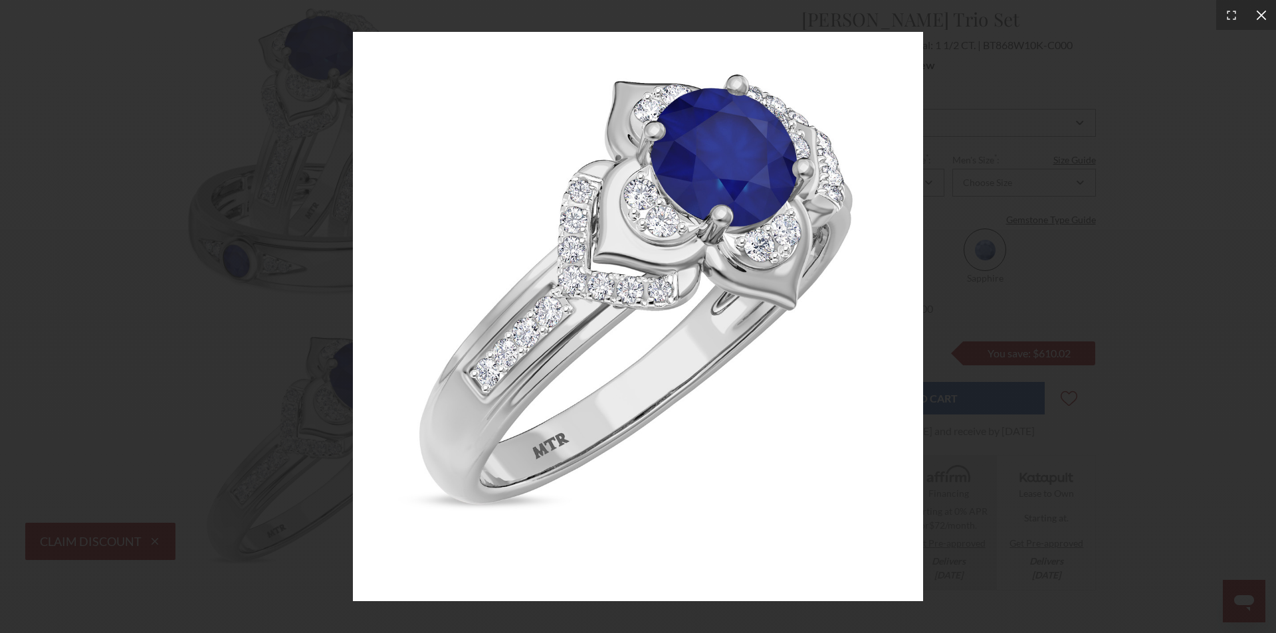
click at [1256, 19] on icon at bounding box center [1261, 15] width 13 height 13
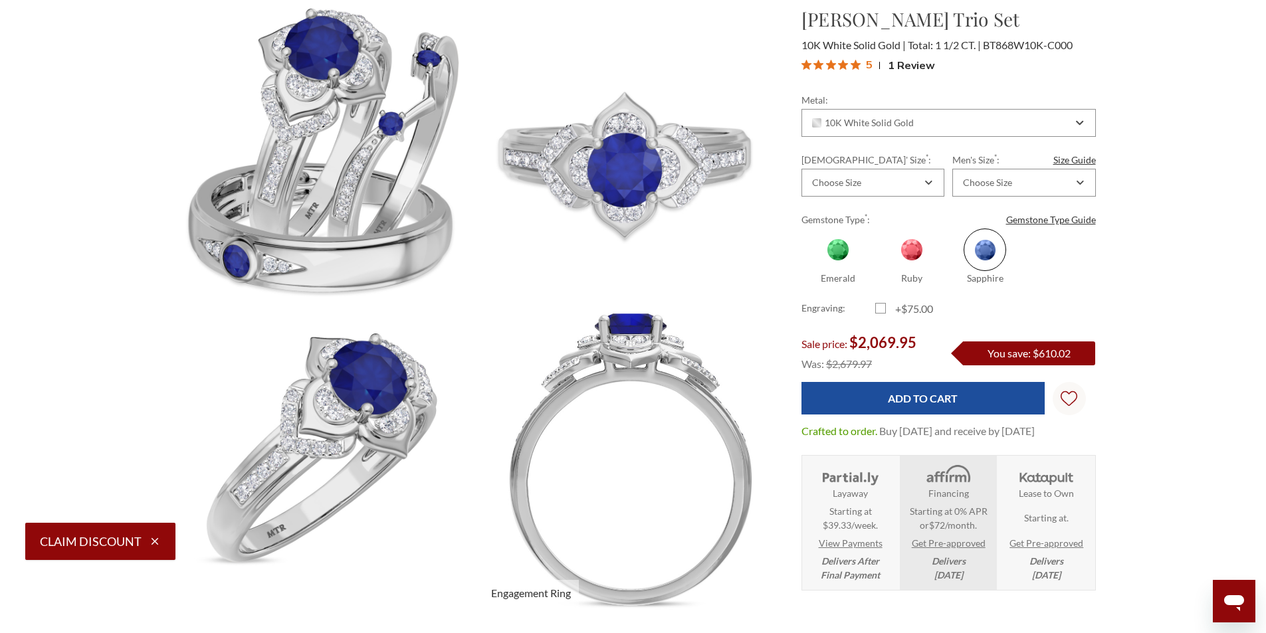
click at [651, 368] on img at bounding box center [628, 463] width 334 height 334
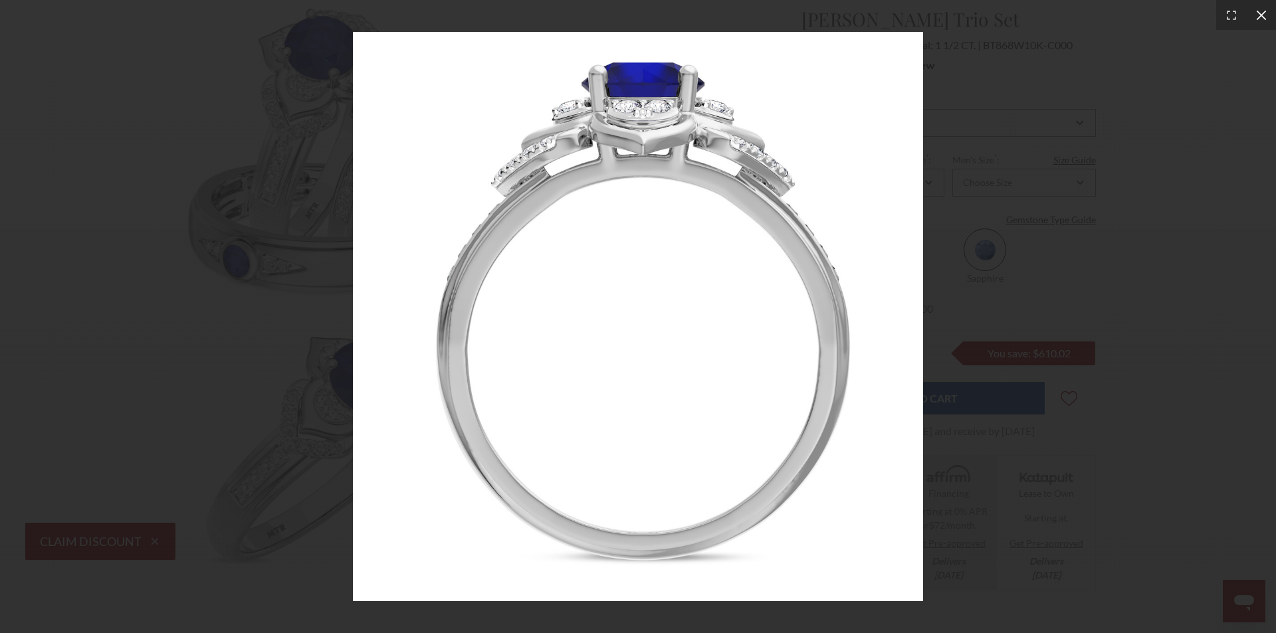
click at [1266, 13] on div at bounding box center [1261, 15] width 30 height 30
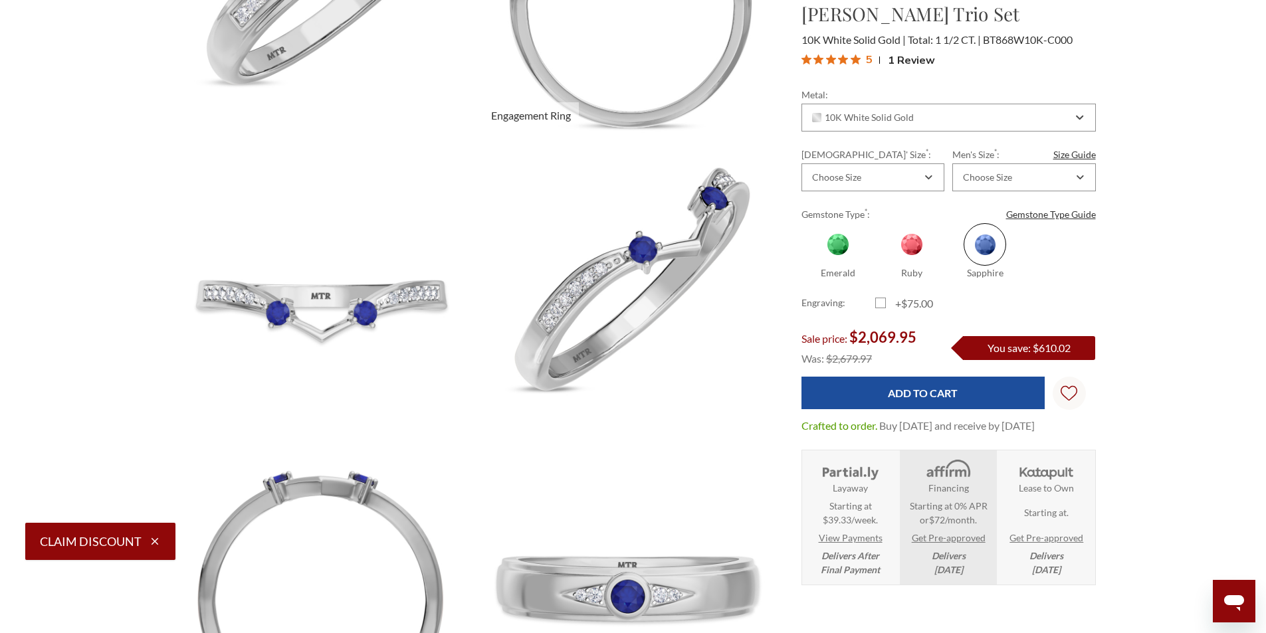
scroll to position [665, 0]
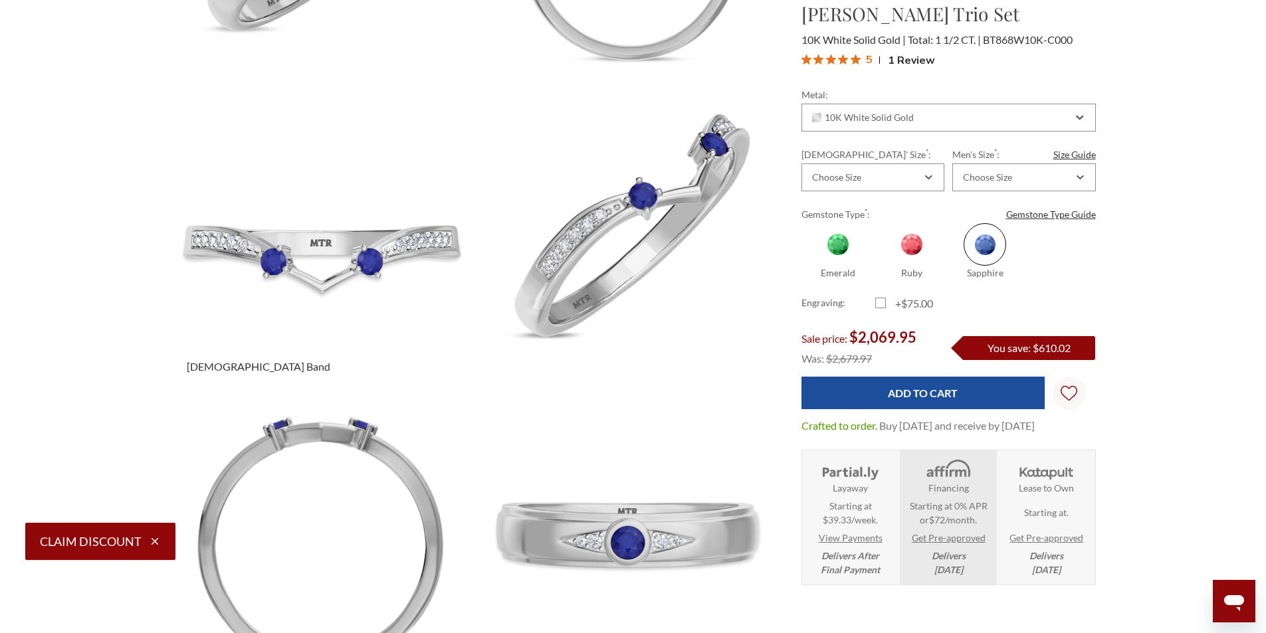
click at [287, 243] on img at bounding box center [323, 235] width 334 height 334
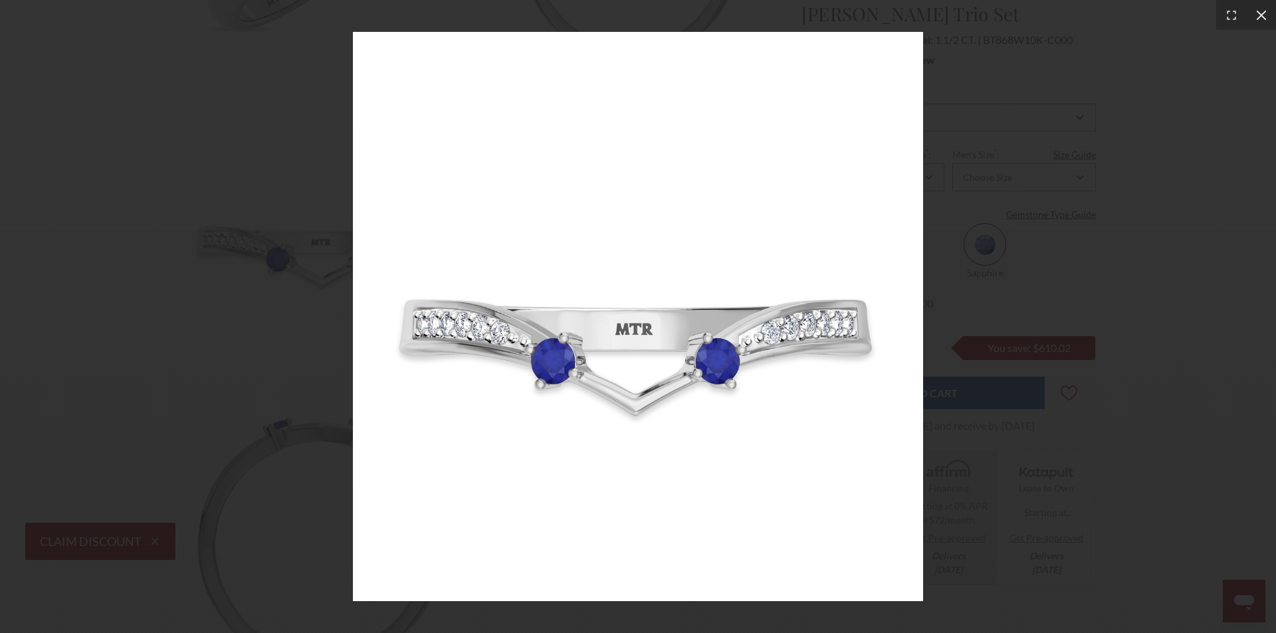
click at [1266, 19] on icon at bounding box center [1261, 15] width 13 height 13
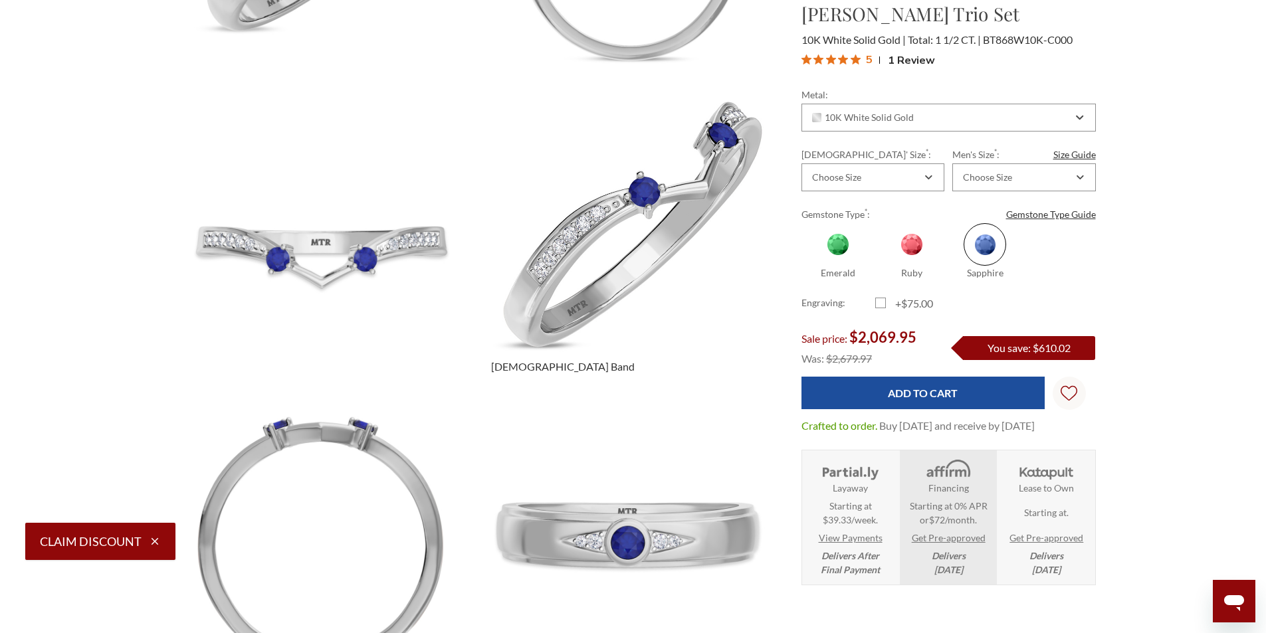
click at [601, 259] on img at bounding box center [628, 235] width 334 height 334
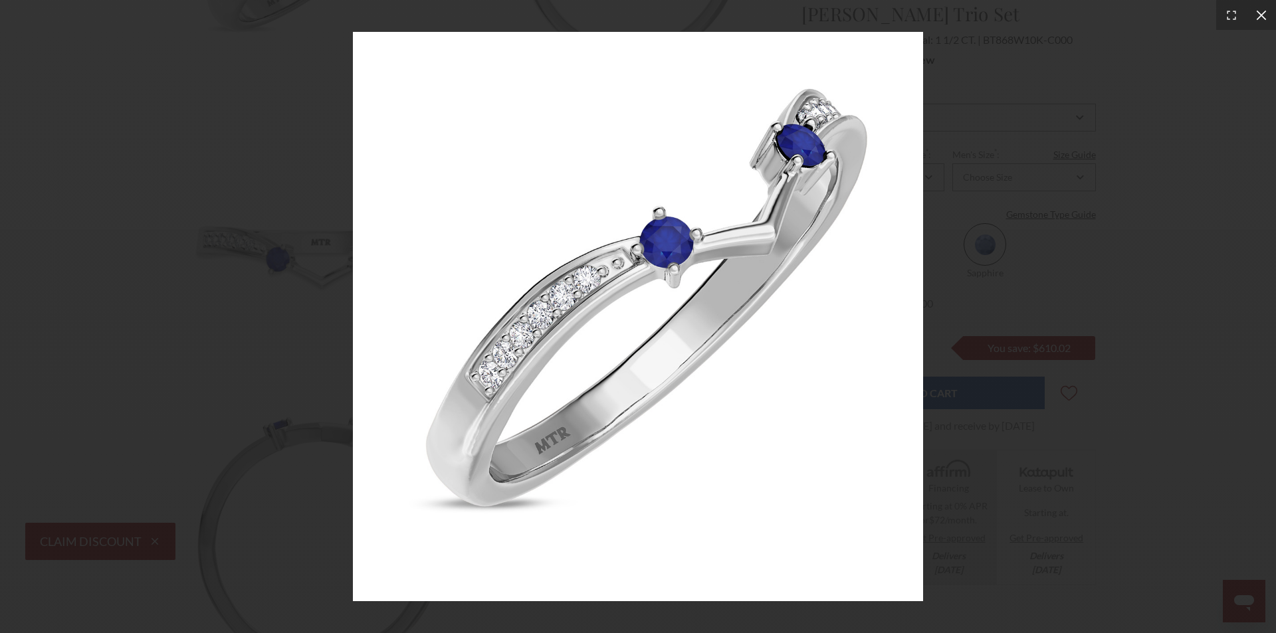
click at [1258, 16] on icon at bounding box center [1261, 15] width 13 height 13
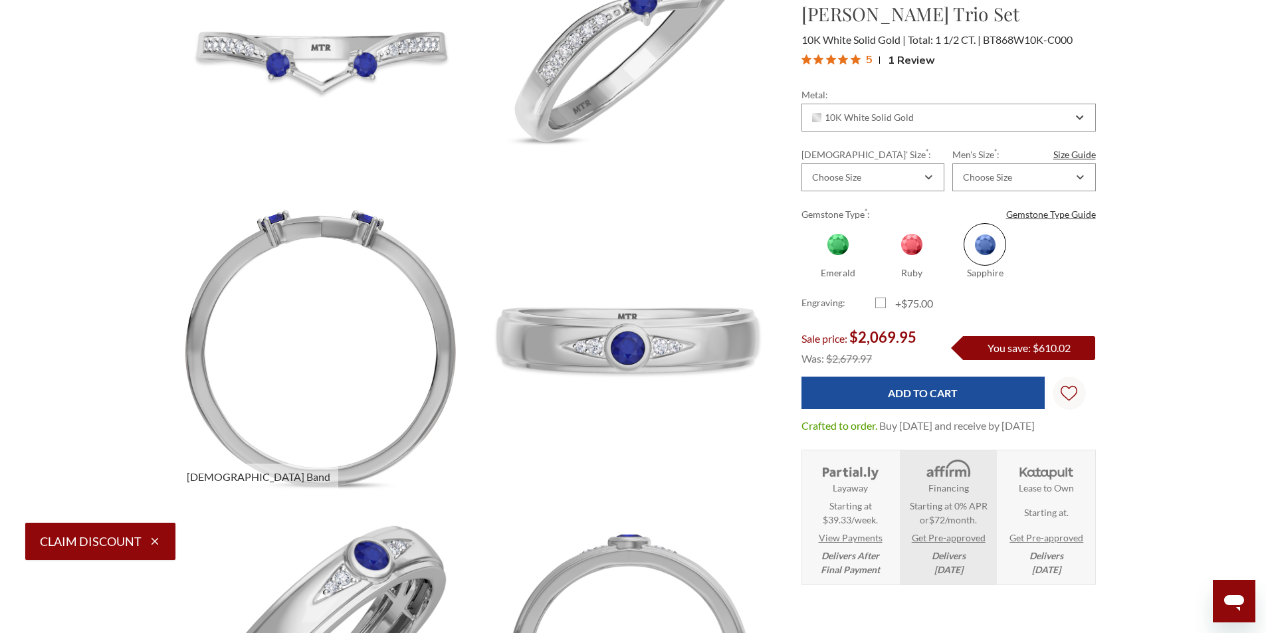
scroll to position [864, 0]
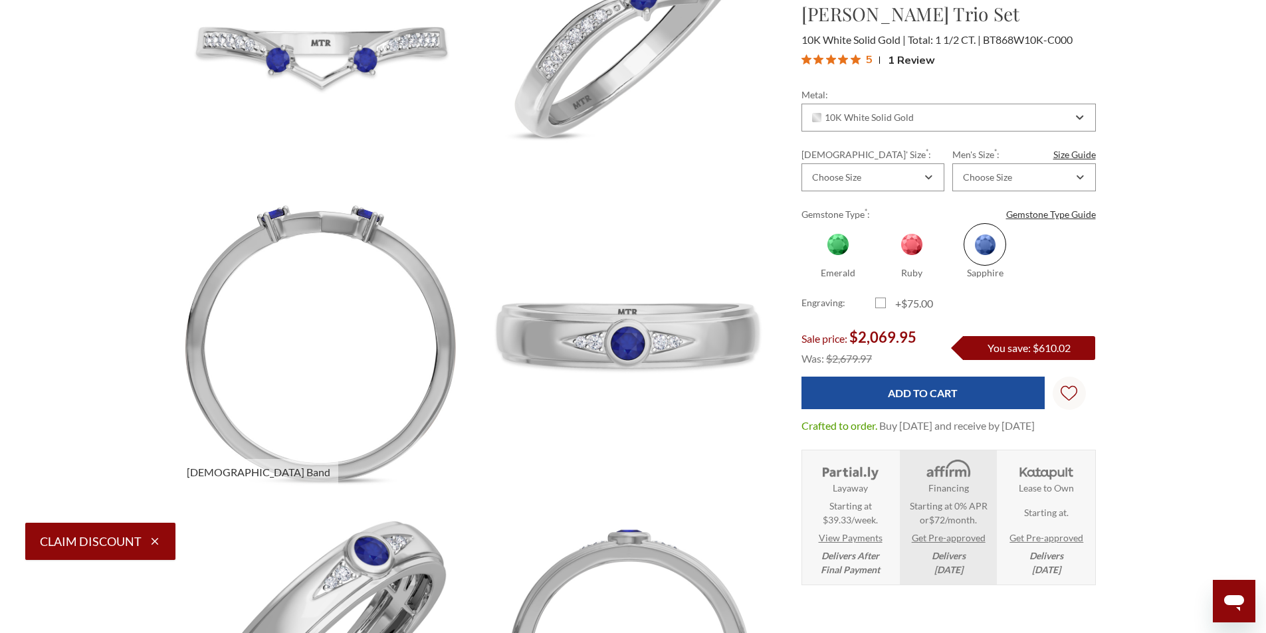
click at [334, 241] on img at bounding box center [323, 341] width 334 height 334
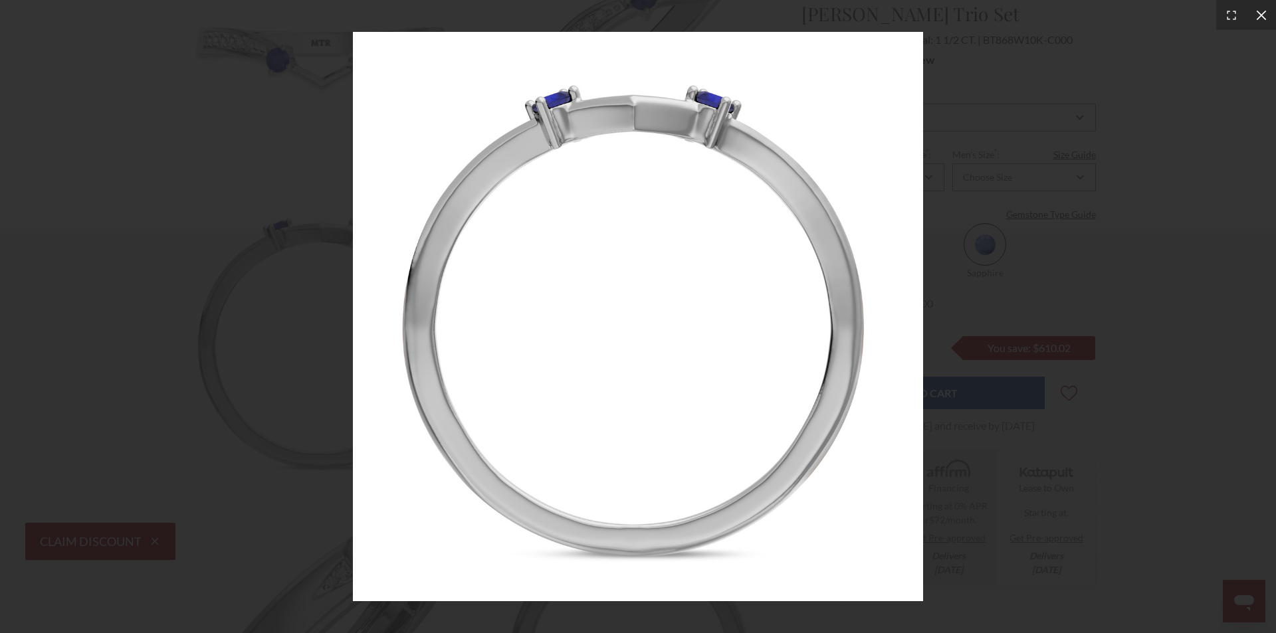
click at [1260, 11] on icon at bounding box center [1261, 15] width 13 height 13
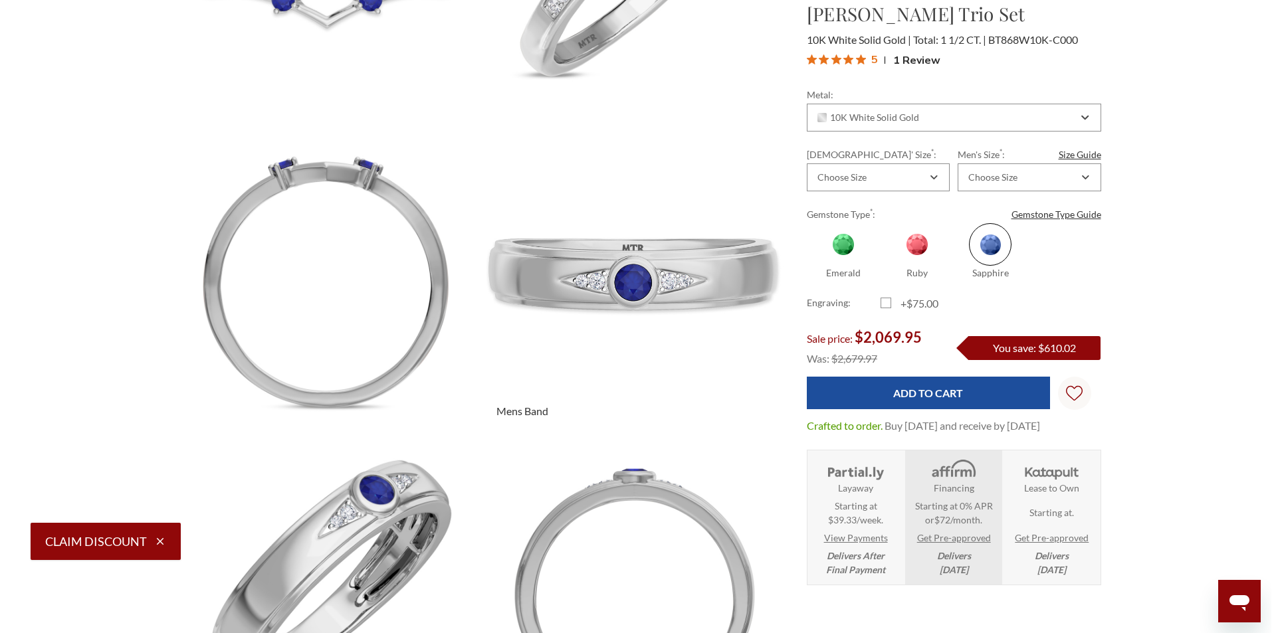
scroll to position [931, 0]
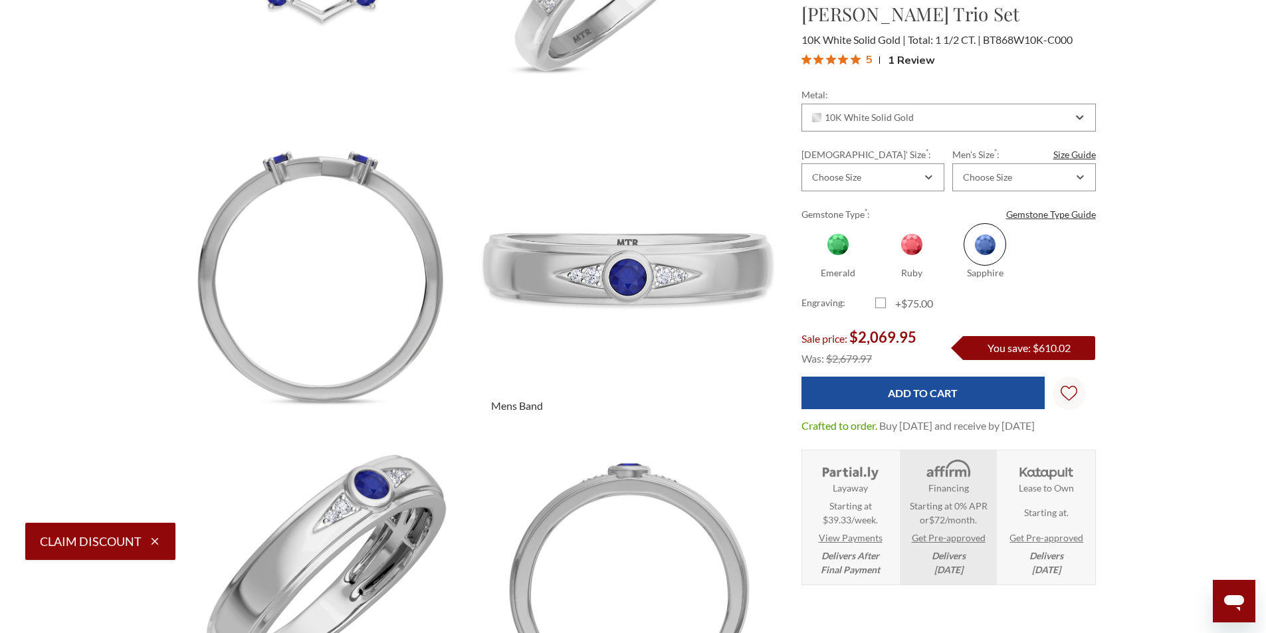
click at [624, 263] on img at bounding box center [628, 275] width 334 height 334
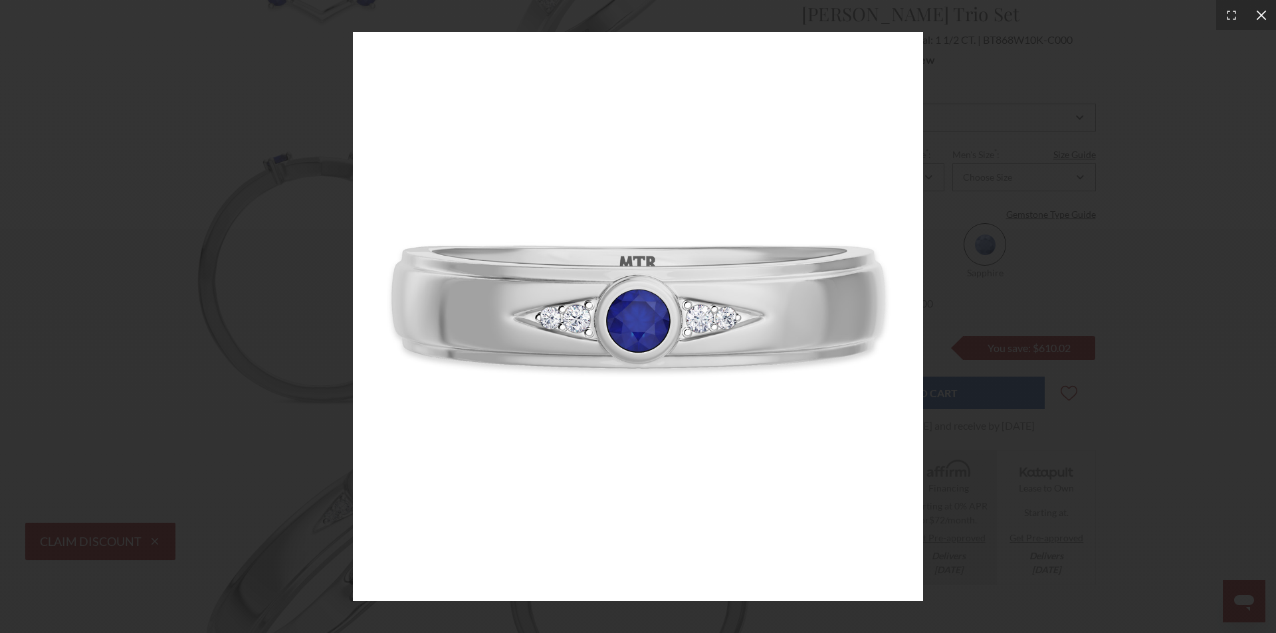
click at [1256, 21] on icon at bounding box center [1261, 15] width 13 height 13
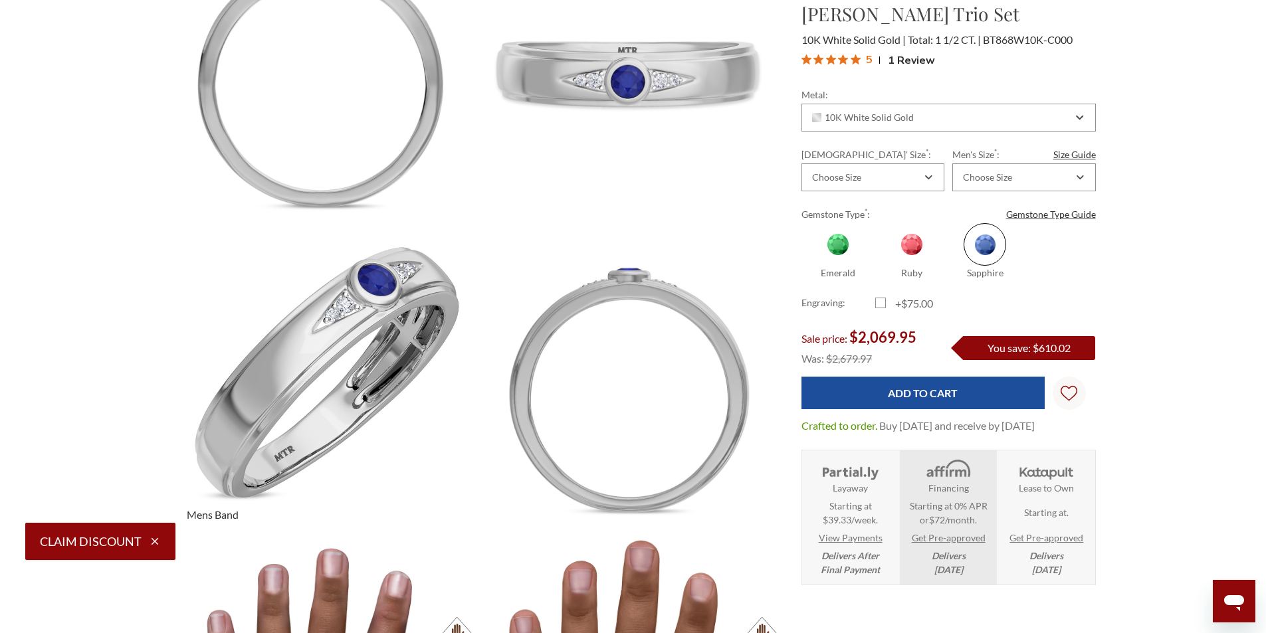
scroll to position [1130, 0]
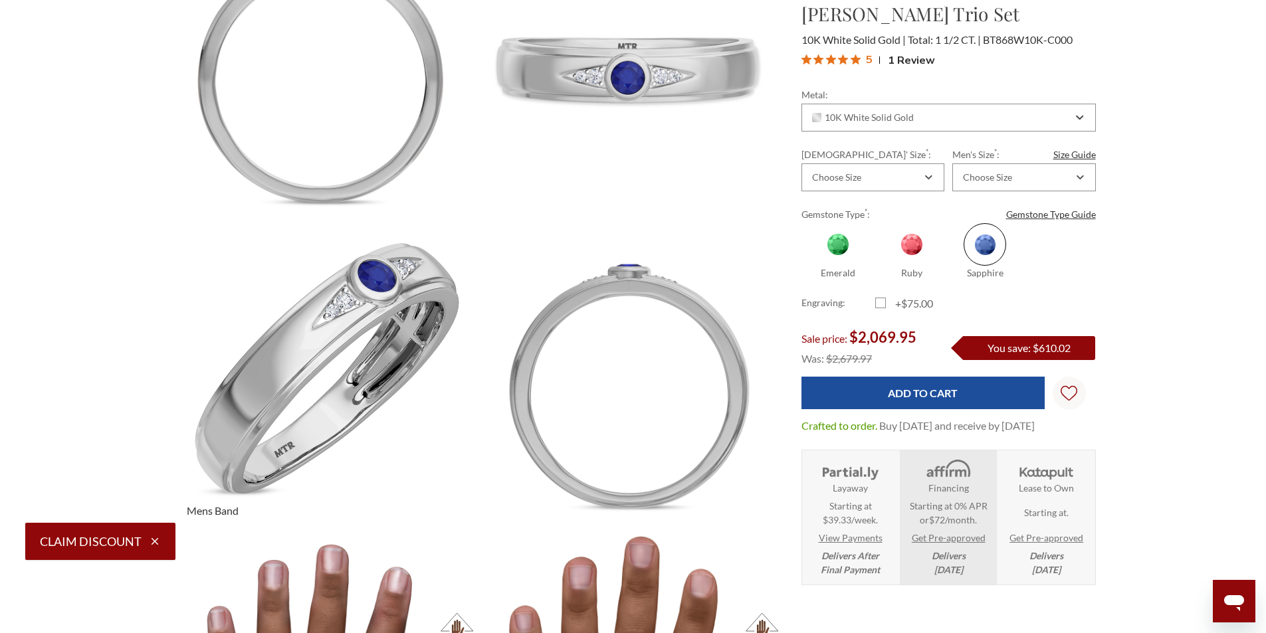
click at [336, 294] on img at bounding box center [323, 380] width 334 height 334
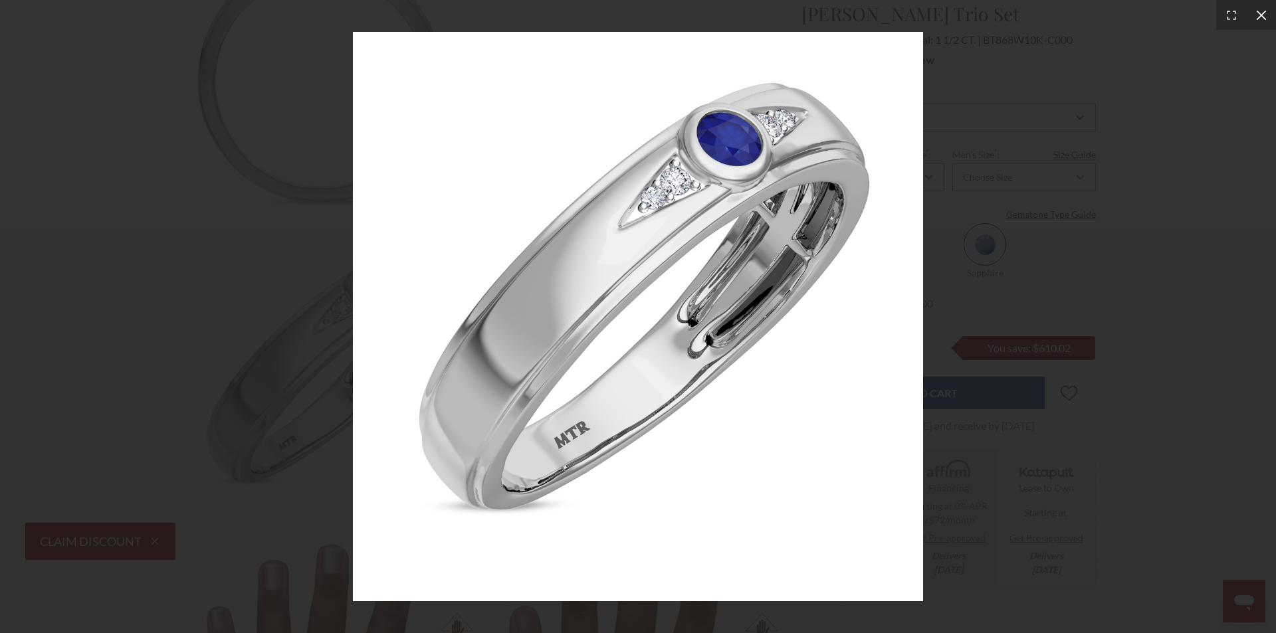
click at [1256, 17] on icon at bounding box center [1261, 15] width 13 height 13
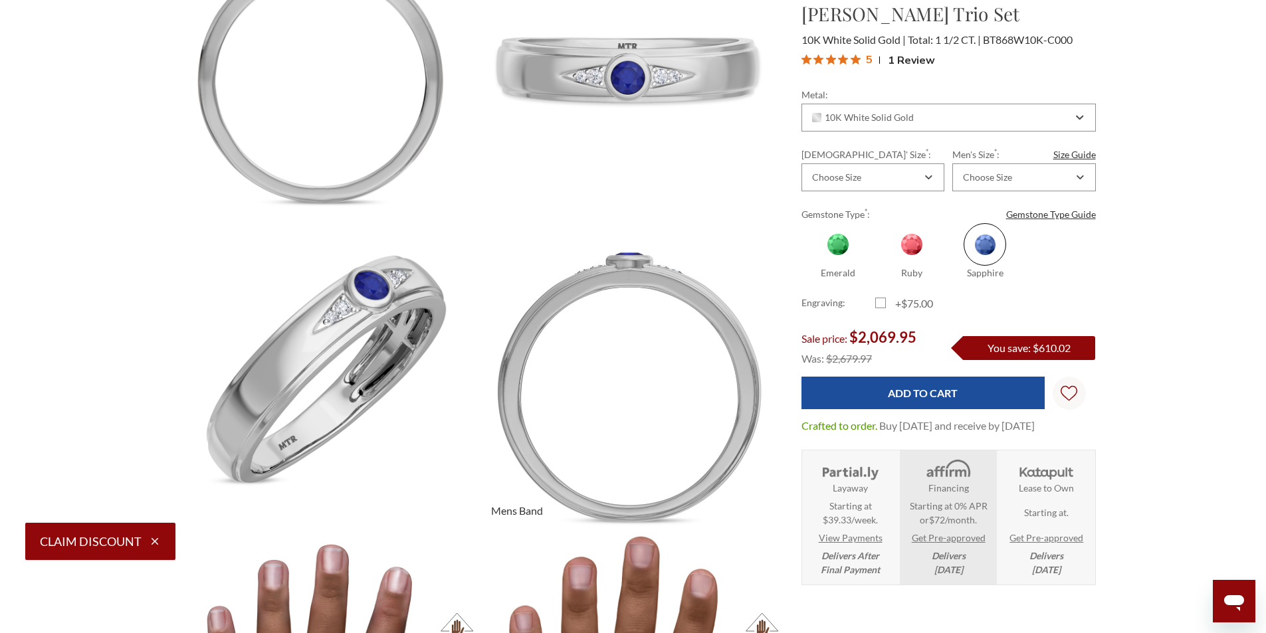
click at [643, 376] on img at bounding box center [628, 380] width 334 height 334
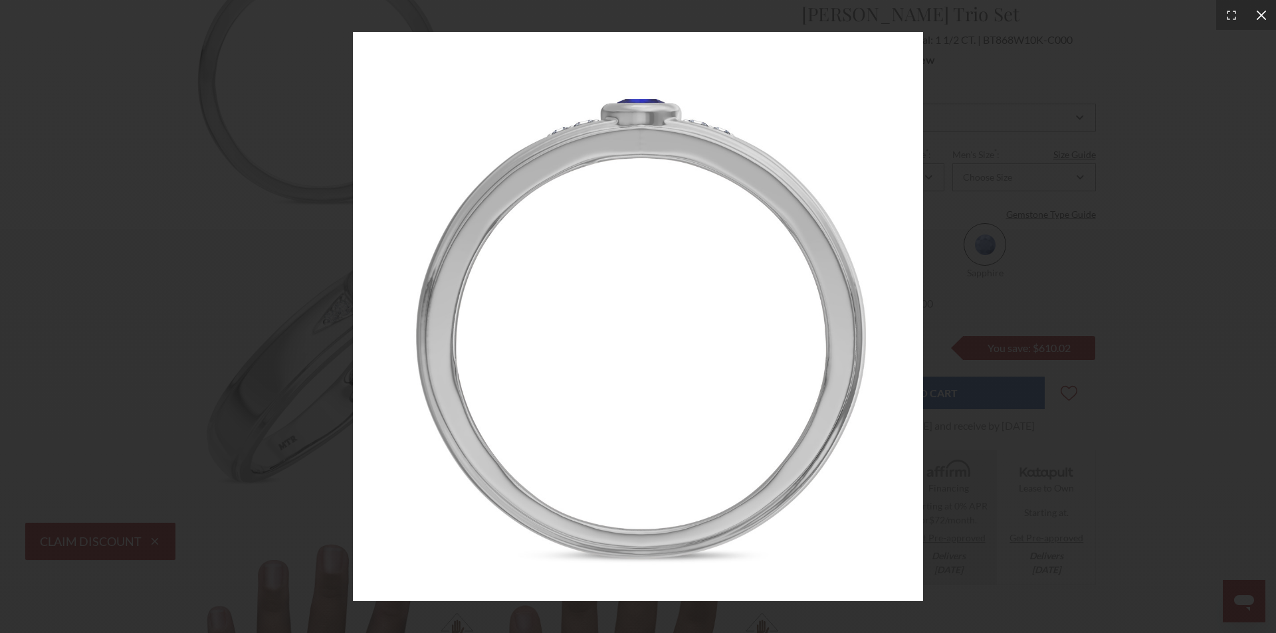
click at [1256, 17] on icon at bounding box center [1261, 15] width 13 height 13
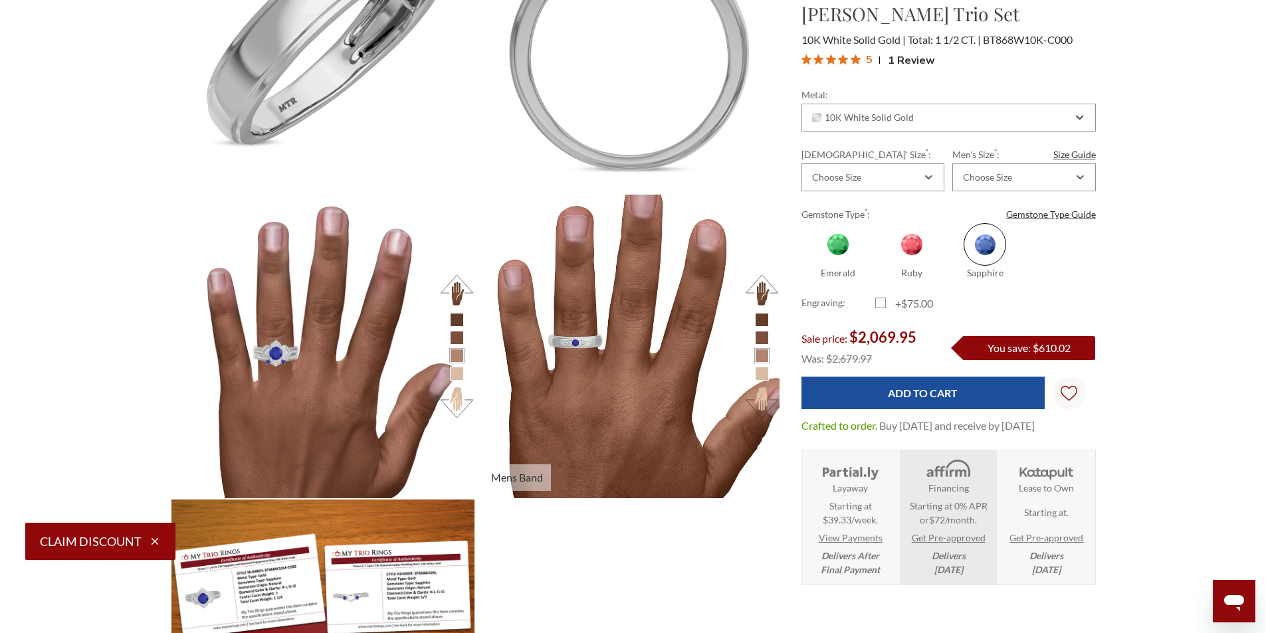
scroll to position [1396, 0]
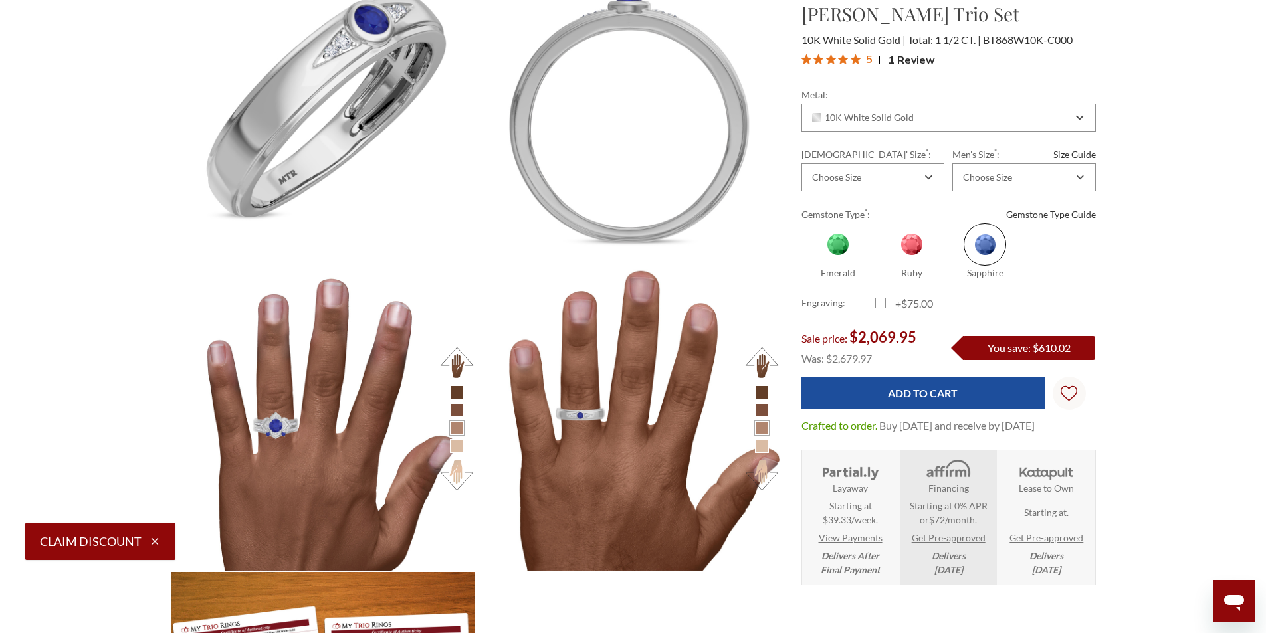
click at [912, 60] on span "1 Review" at bounding box center [911, 60] width 47 height 20
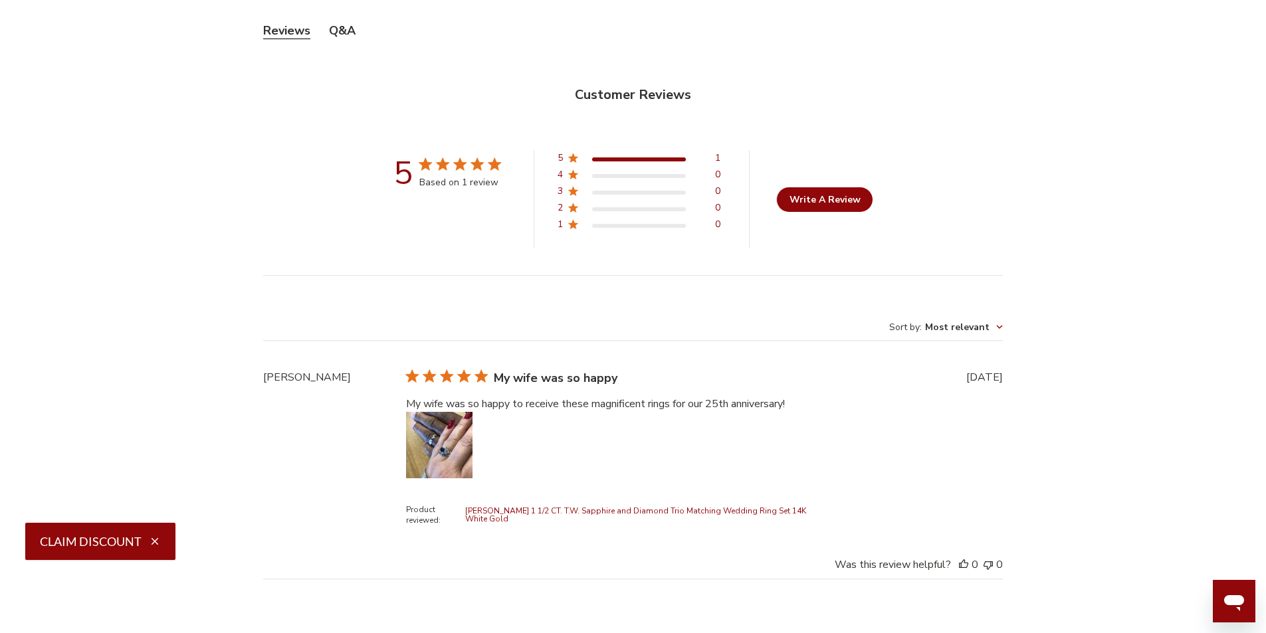
scroll to position [4501, 0]
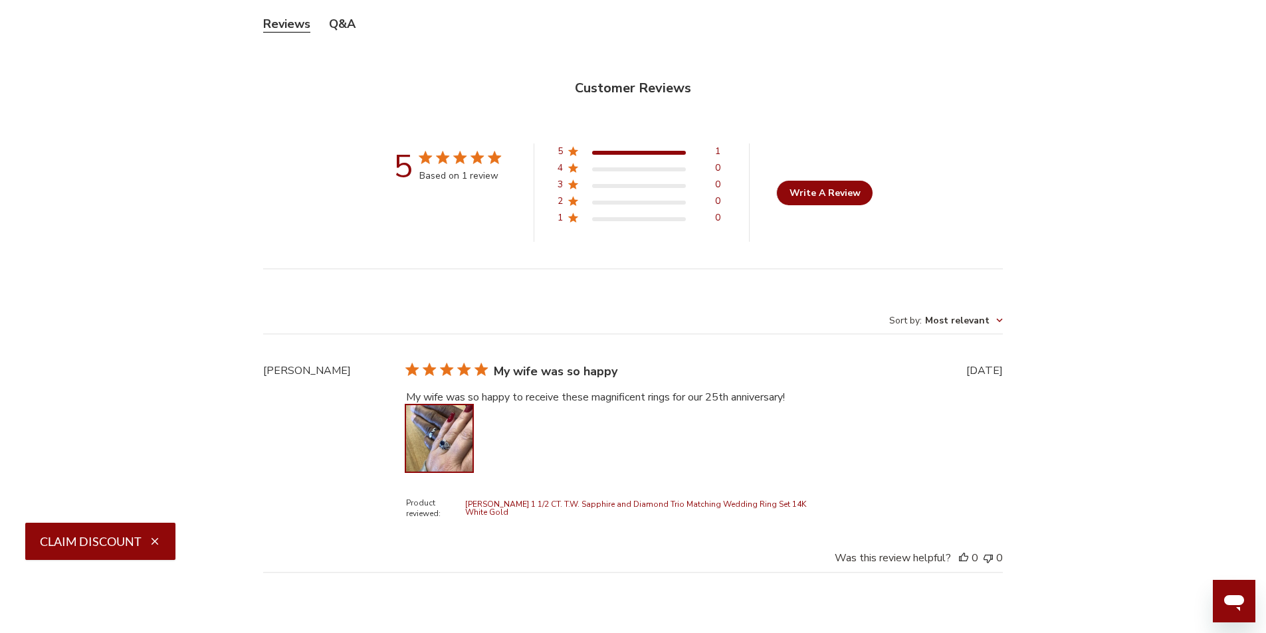
click at [446, 423] on button "Image of review by Alfred S. on December 22, 21 number 1" at bounding box center [439, 438] width 66 height 66
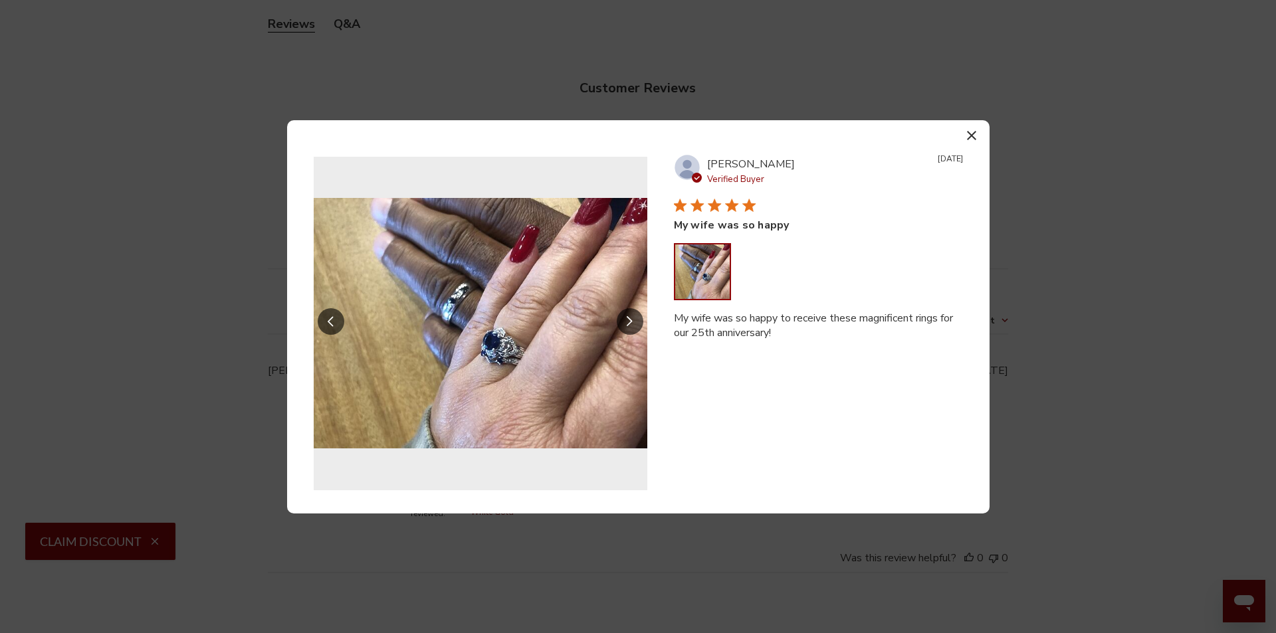
click at [972, 132] on icon "button" at bounding box center [971, 135] width 9 height 9
